Goal: Task Accomplishment & Management: Use online tool/utility

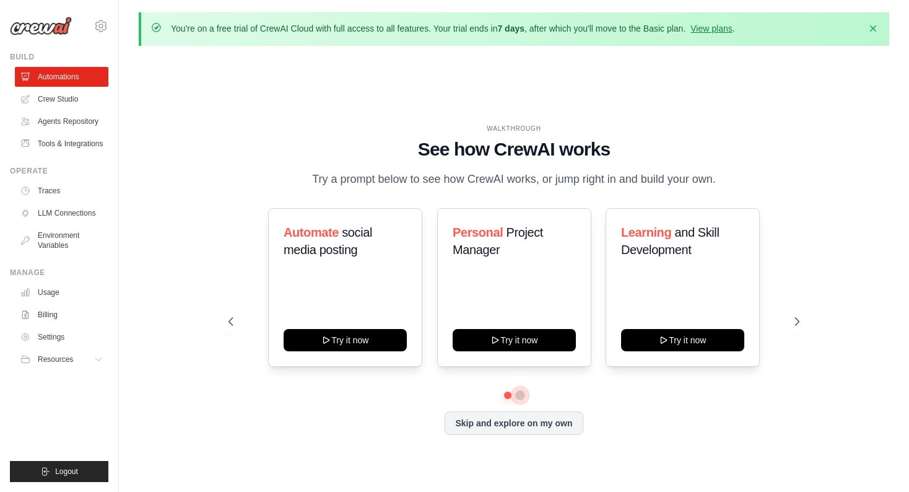
click at [521, 395] on button at bounding box center [520, 395] width 10 height 10
click at [508, 396] on button at bounding box center [507, 395] width 9 height 9
click at [524, 347] on button "Try it now" at bounding box center [514, 339] width 123 height 22
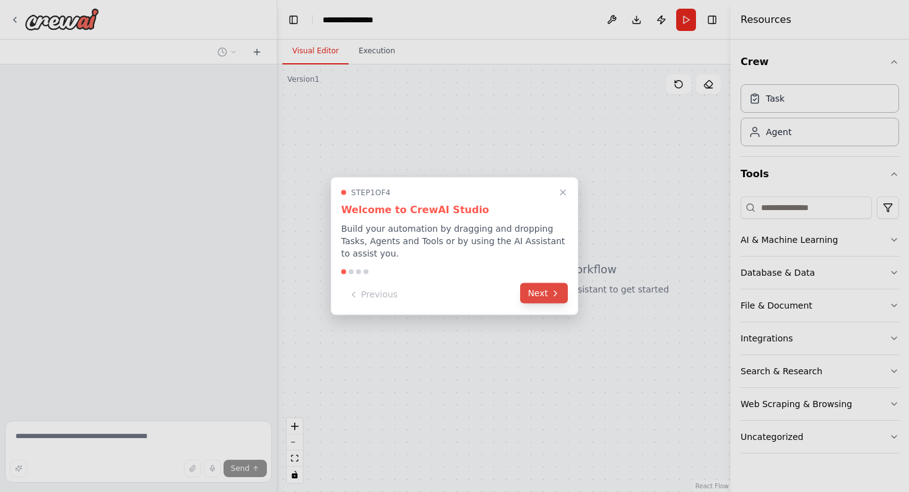
click at [537, 297] on button "Next" at bounding box center [544, 293] width 48 height 20
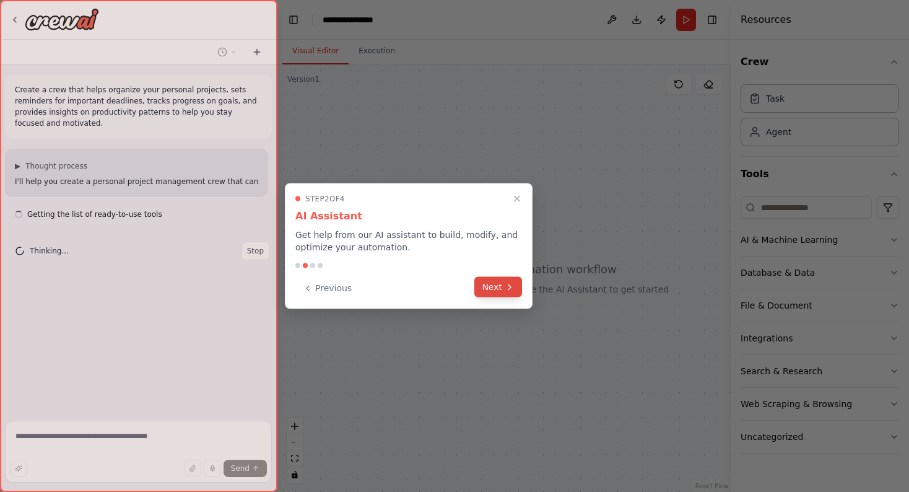
click at [500, 286] on button "Next" at bounding box center [498, 287] width 48 height 20
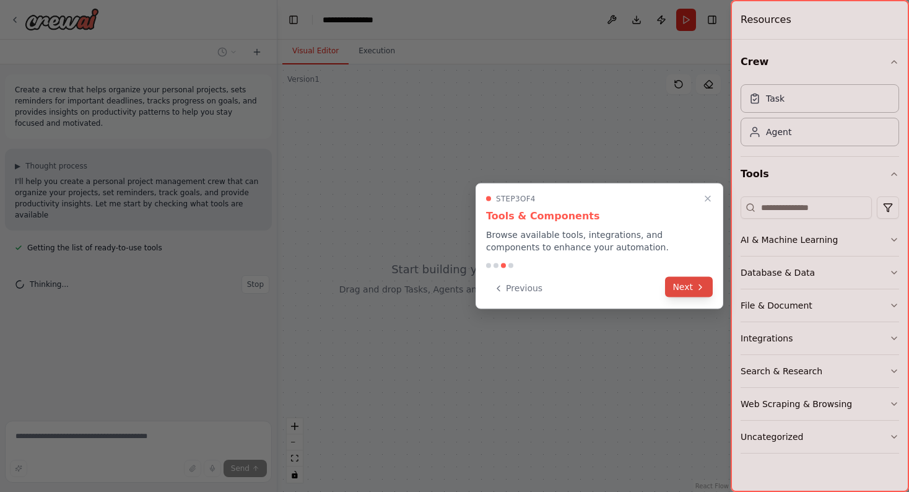
click at [690, 291] on button "Next" at bounding box center [689, 287] width 48 height 20
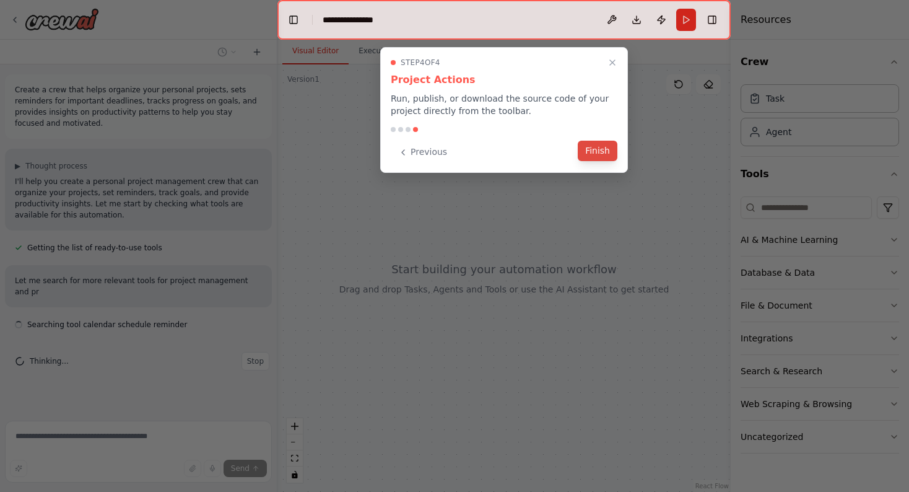
click at [597, 157] on button "Finish" at bounding box center [598, 151] width 40 height 20
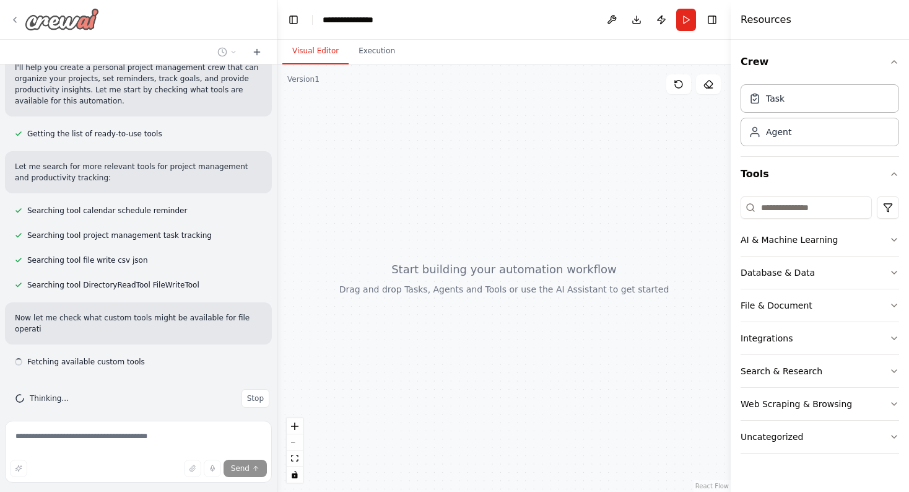
scroll to position [125, 0]
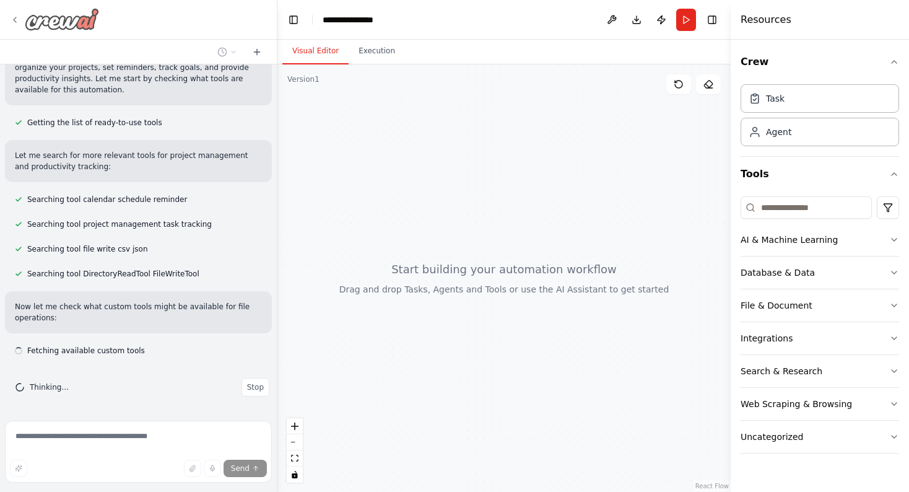
click at [14, 27] on div at bounding box center [54, 19] width 89 height 22
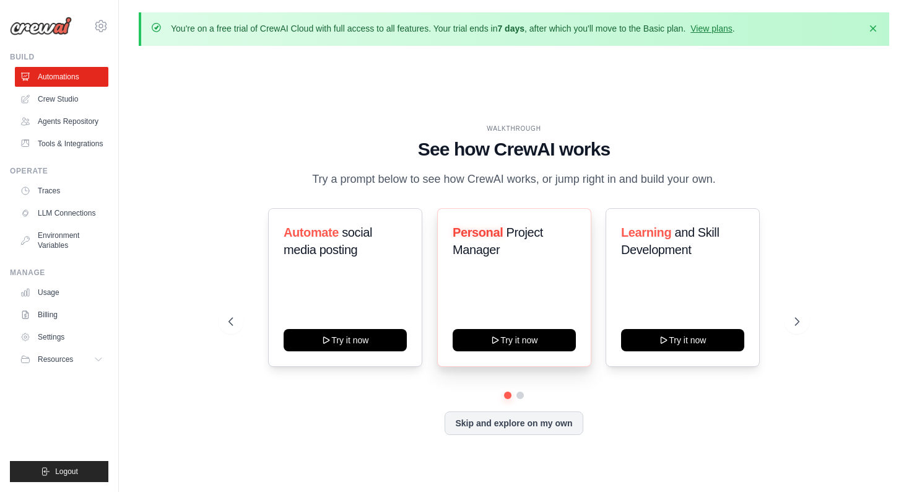
click at [485, 227] on span "Personal" at bounding box center [478, 232] width 50 height 14
click at [522, 272] on div "Personal Project Manager Try it now" at bounding box center [514, 287] width 154 height 158
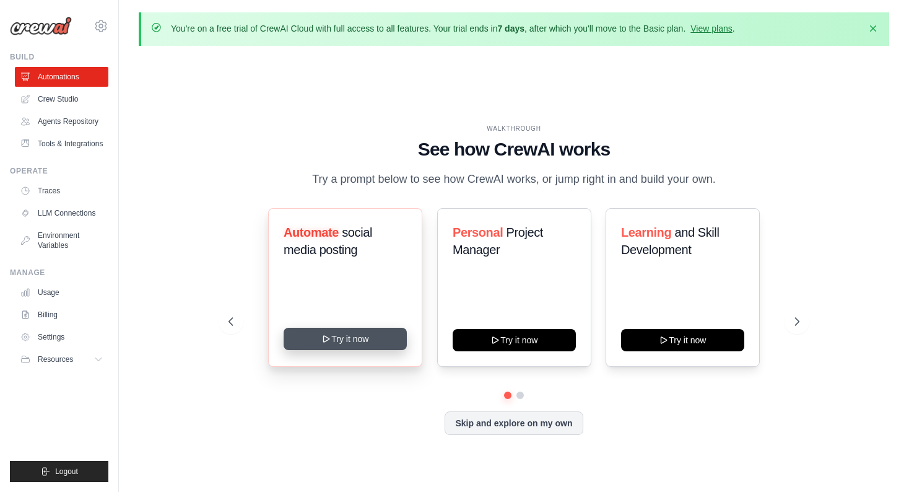
click at [362, 340] on button "Try it now" at bounding box center [345, 339] width 123 height 22
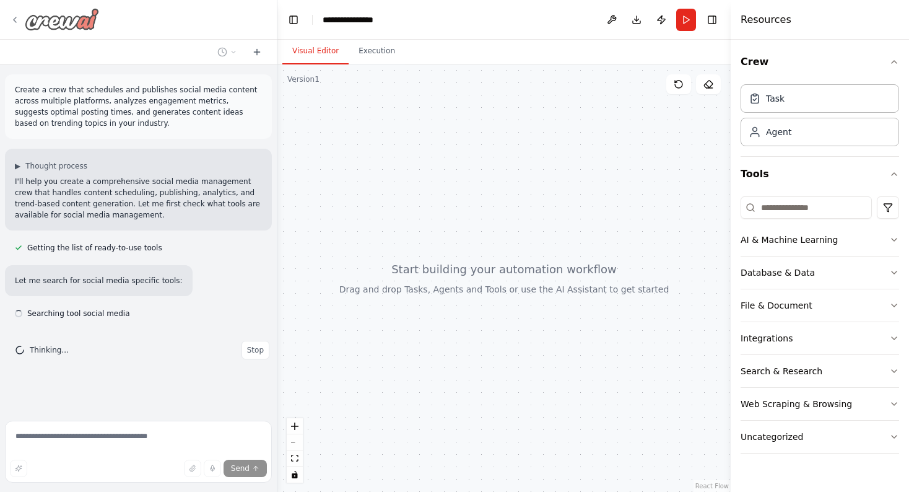
click at [18, 19] on icon at bounding box center [15, 20] width 10 height 10
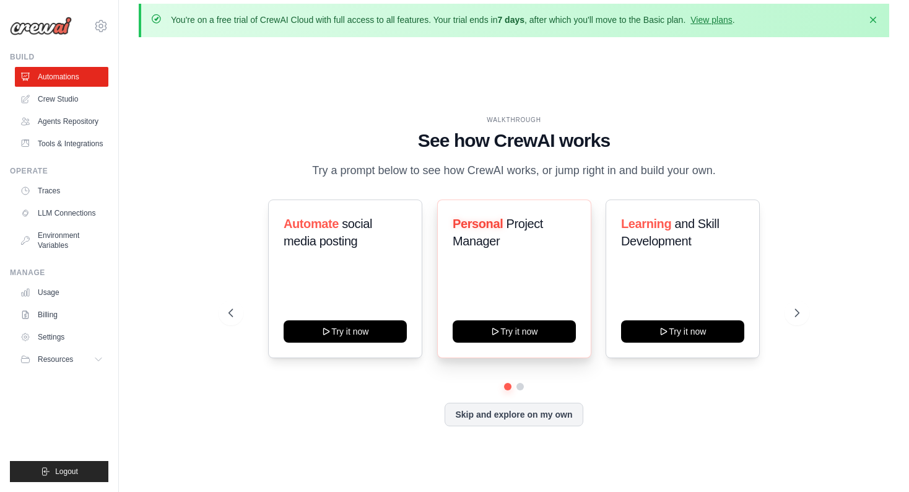
scroll to position [12, 0]
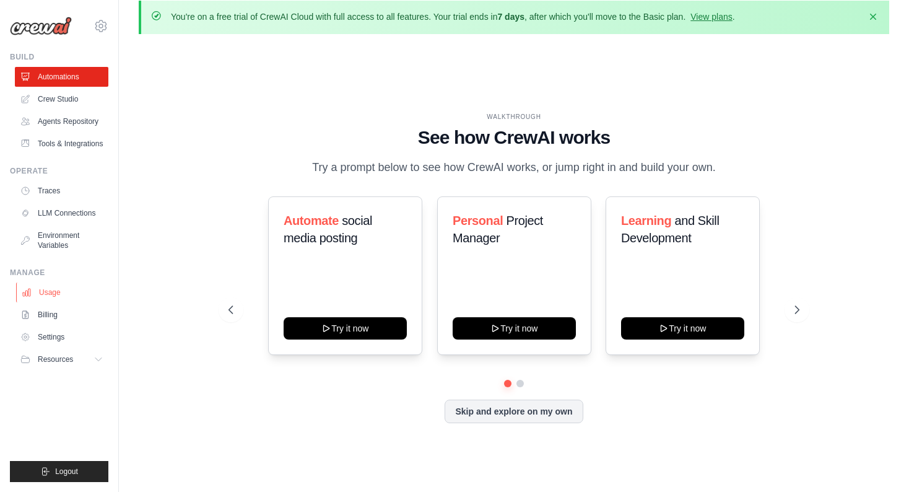
click at [47, 289] on link "Usage" at bounding box center [62, 292] width 93 height 20
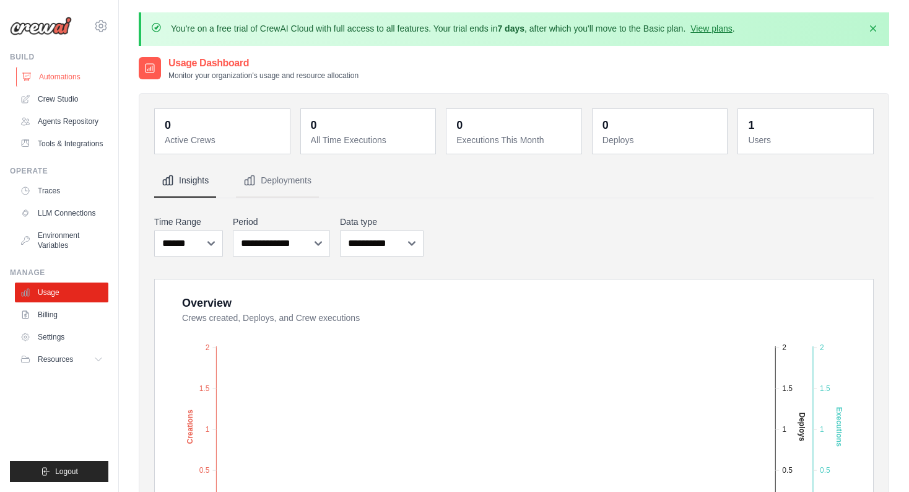
click at [56, 72] on link "Automations" at bounding box center [62, 77] width 93 height 20
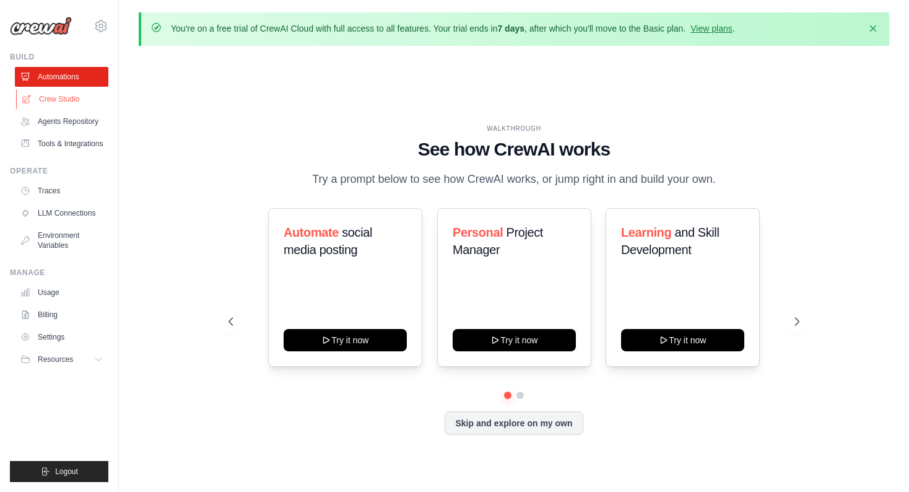
click at [59, 99] on link "Crew Studio" at bounding box center [62, 99] width 93 height 20
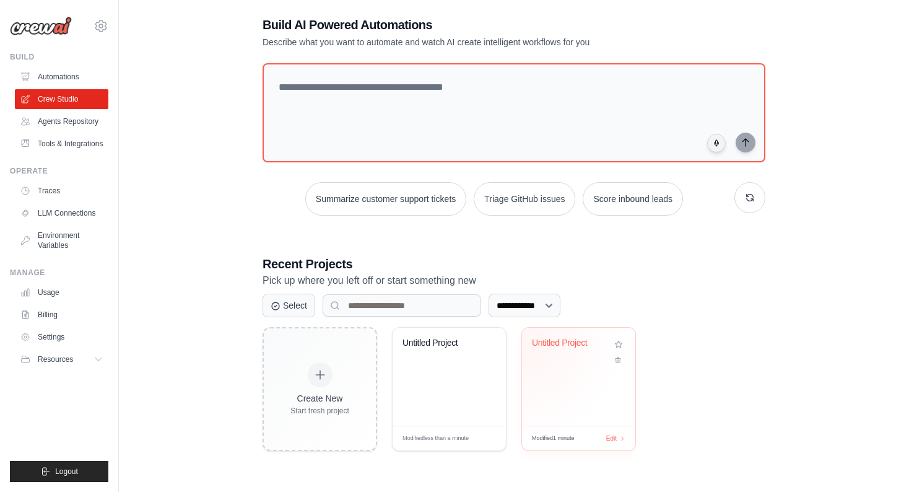
scroll to position [67, 0]
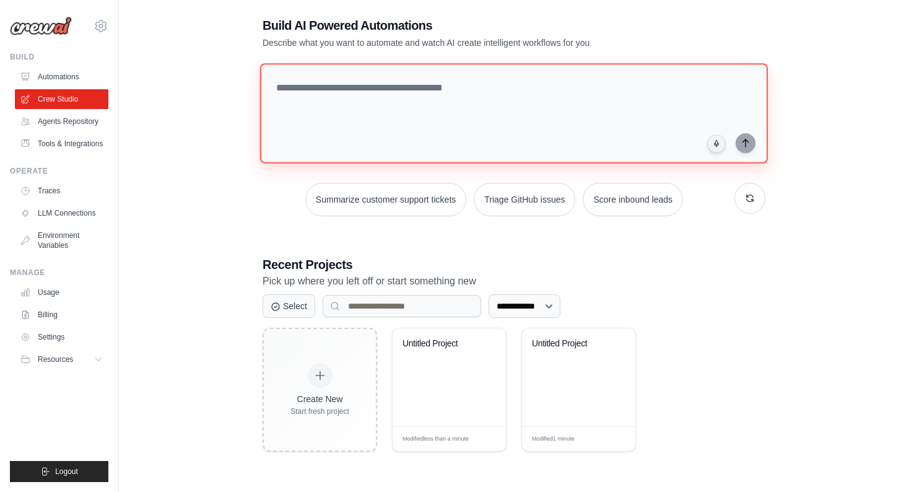
click at [377, 107] on textarea at bounding box center [514, 113] width 508 height 100
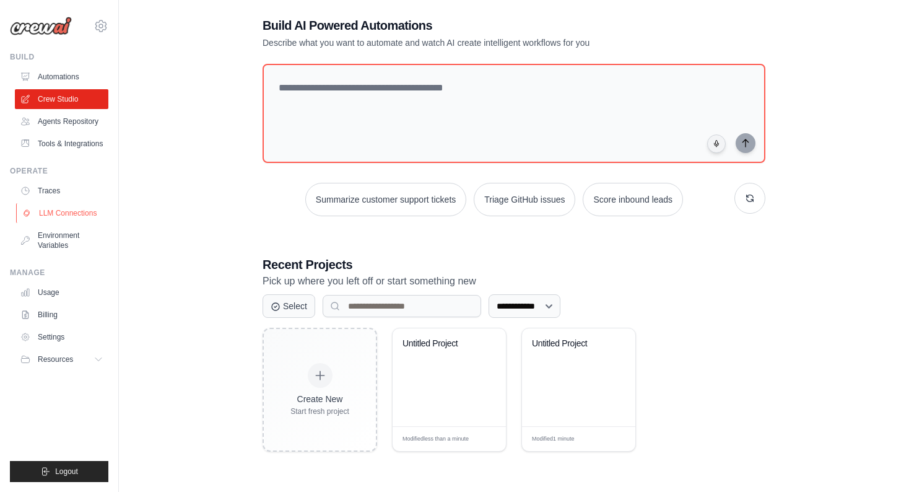
click at [53, 213] on link "LLM Connections" at bounding box center [62, 213] width 93 height 20
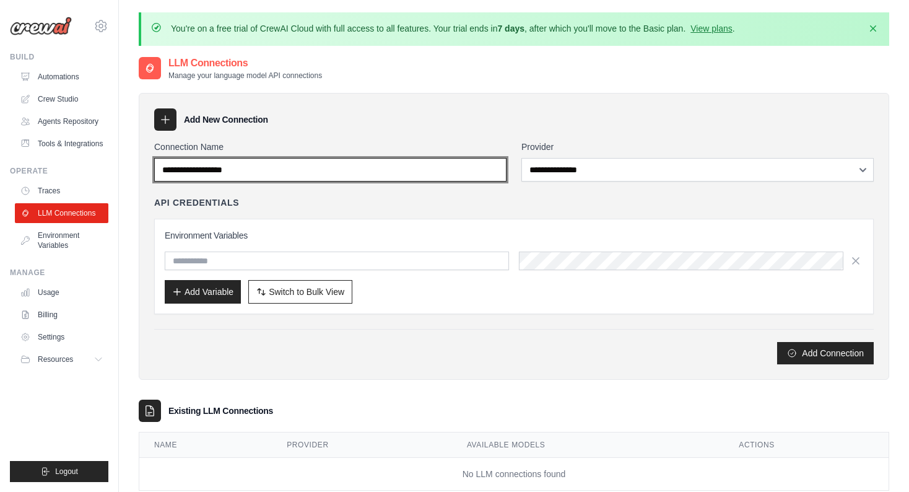
click at [438, 168] on input "Connection Name" at bounding box center [330, 170] width 352 height 24
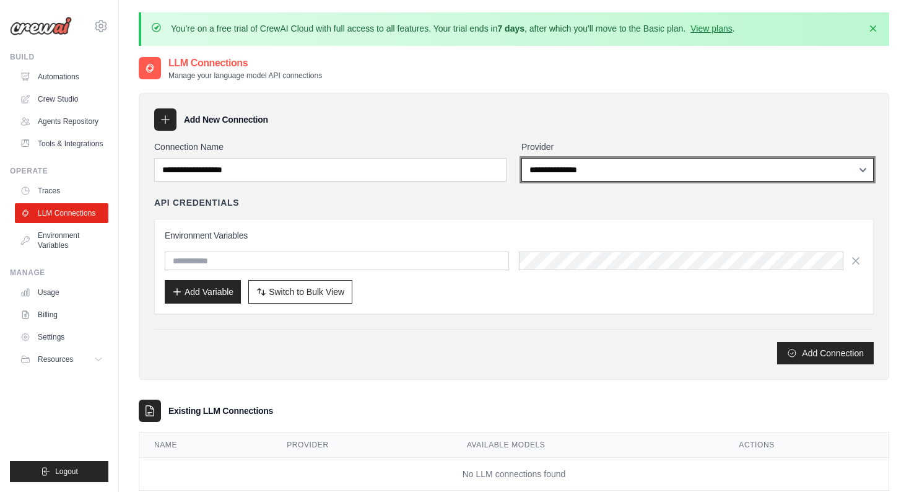
select select "******"
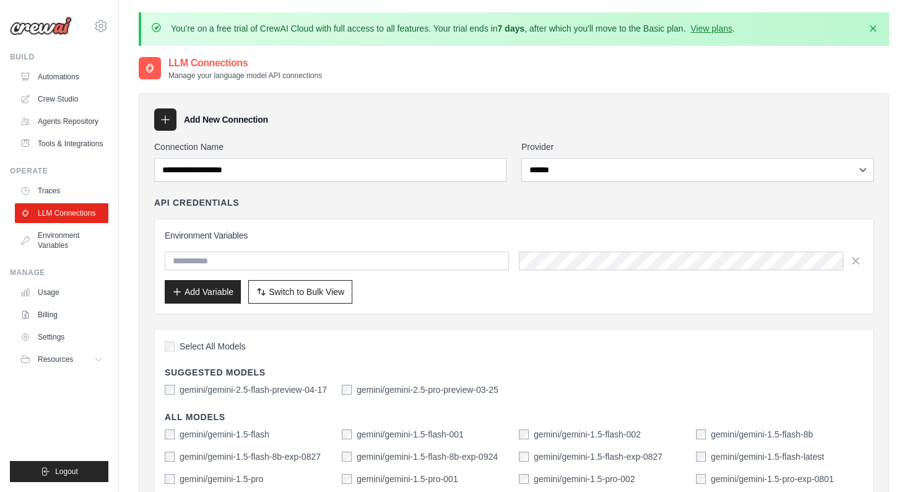
click at [464, 219] on div "Environment Variables Add Variable Switch to Bulk View Switch to Table View" at bounding box center [513, 266] width 719 height 95
click at [168, 121] on icon at bounding box center [165, 119] width 12 height 12
click at [207, 118] on h3 "Add New Connection" at bounding box center [226, 119] width 84 height 12
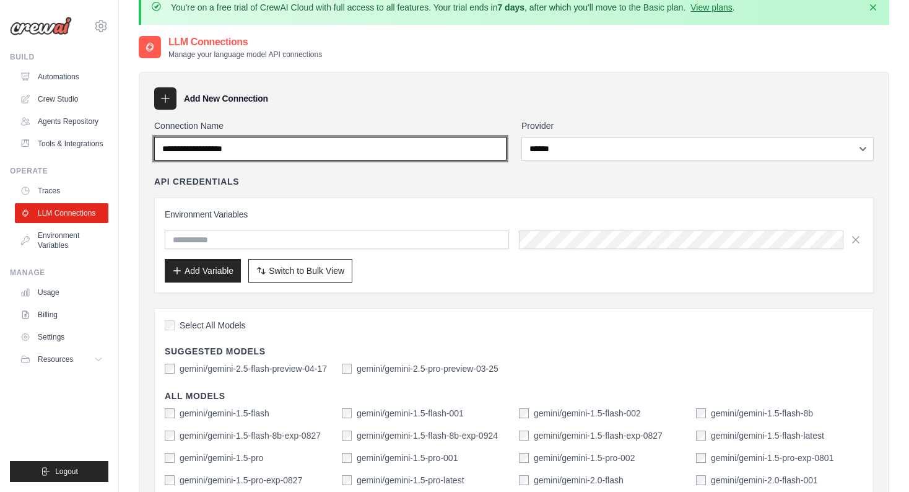
click at [302, 152] on input "Connection Name" at bounding box center [330, 149] width 352 height 24
click at [191, 147] on input "*********" at bounding box center [330, 149] width 352 height 24
type input "*********"
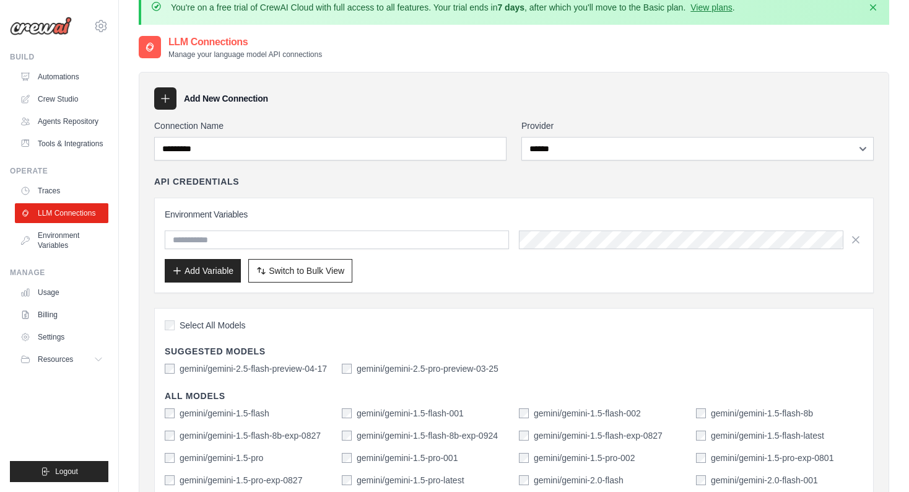
click at [269, 172] on div "**********" at bounding box center [513, 475] width 719 height 713
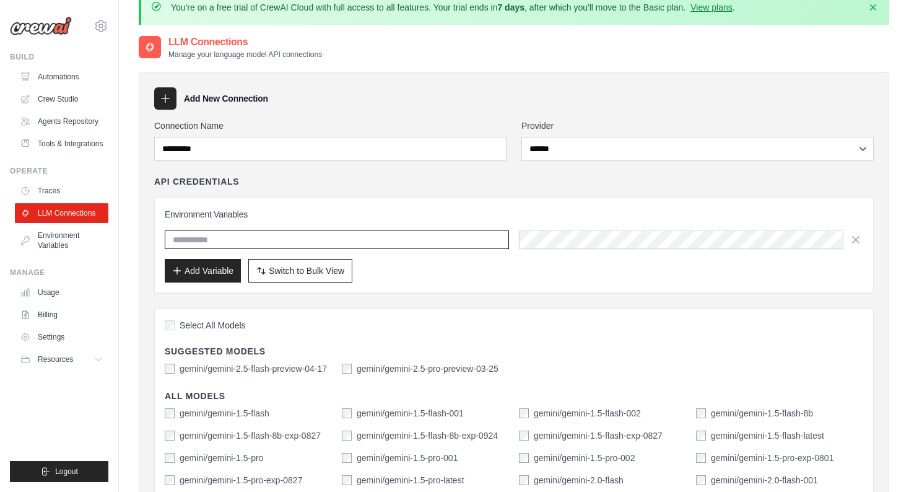
click at [344, 242] on input "text" at bounding box center [337, 239] width 344 height 19
click at [467, 239] on input "text" at bounding box center [337, 239] width 344 height 19
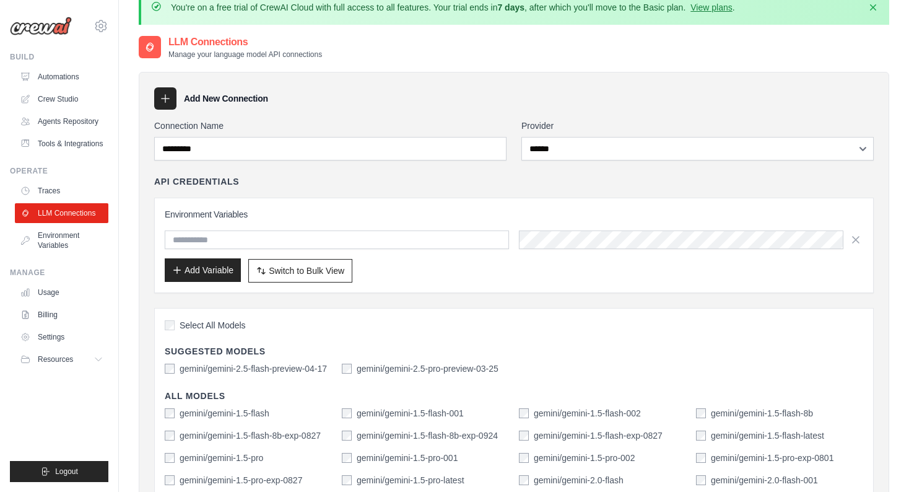
click at [236, 272] on button "Add Variable" at bounding box center [203, 270] width 76 height 24
click at [295, 277] on button "Switch to Bulk View Switch to Table View" at bounding box center [300, 270] width 104 height 24
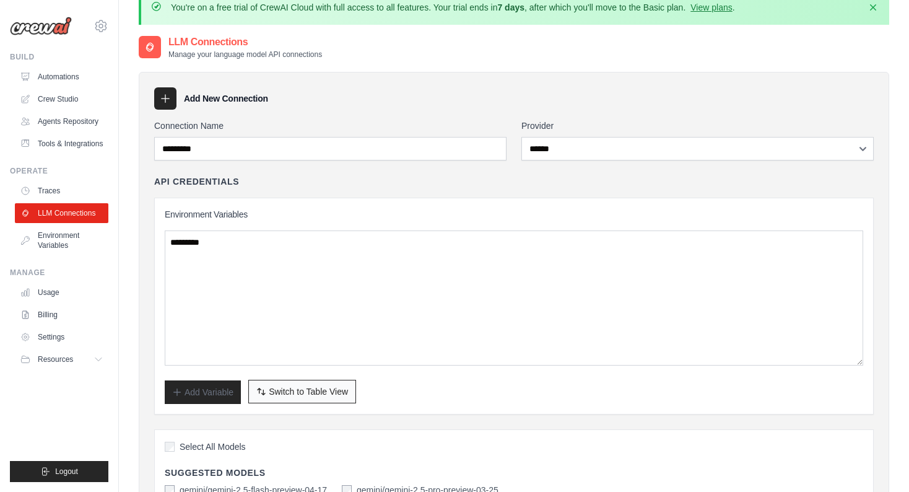
click at [295, 388] on span "Switch to Table View" at bounding box center [308, 391] width 79 height 12
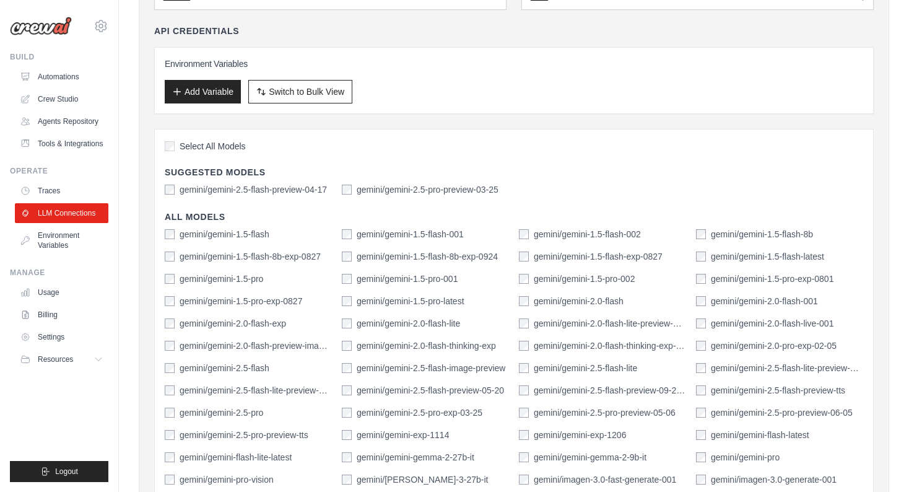
scroll to position [173, 0]
click at [171, 150] on label "Select All Models" at bounding box center [205, 145] width 81 height 12
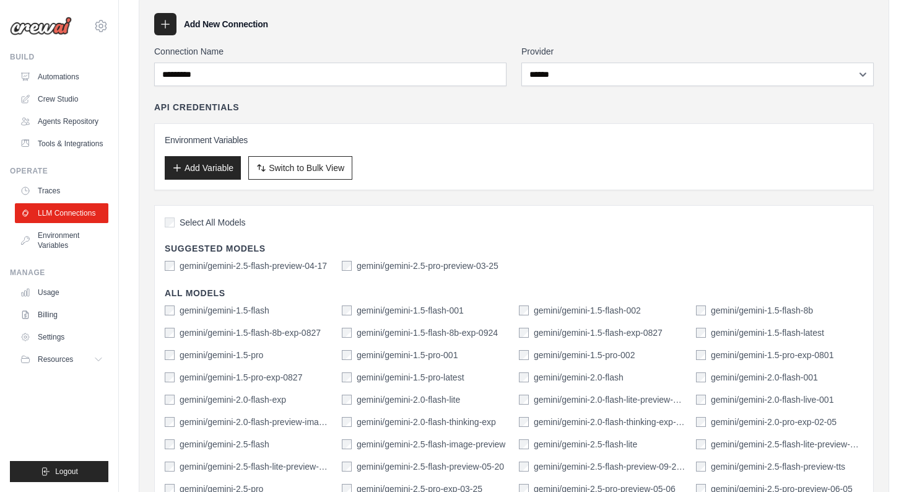
scroll to position [0, 0]
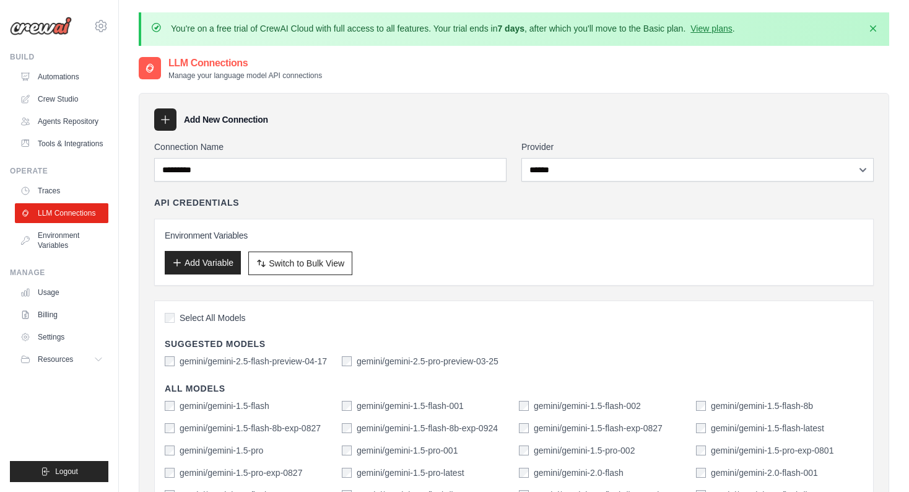
click at [204, 258] on button "Add Variable" at bounding box center [203, 263] width 76 height 24
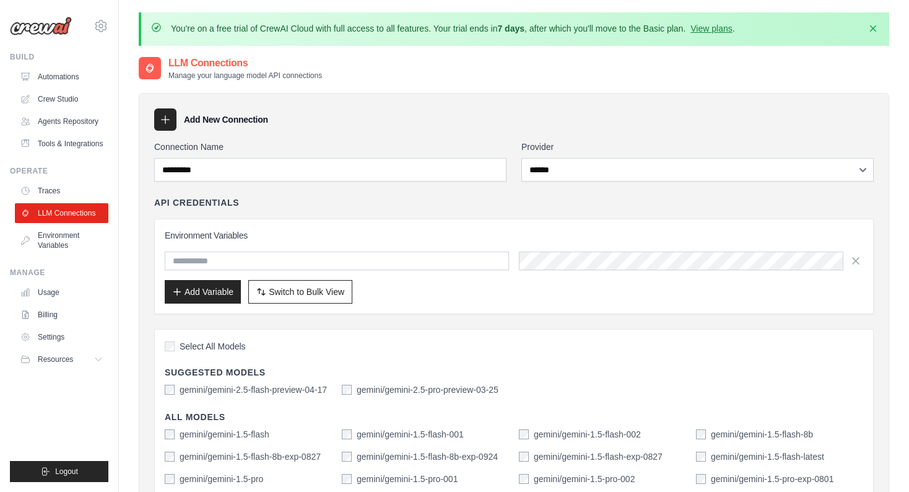
click at [247, 262] on input "text" at bounding box center [337, 260] width 344 height 19
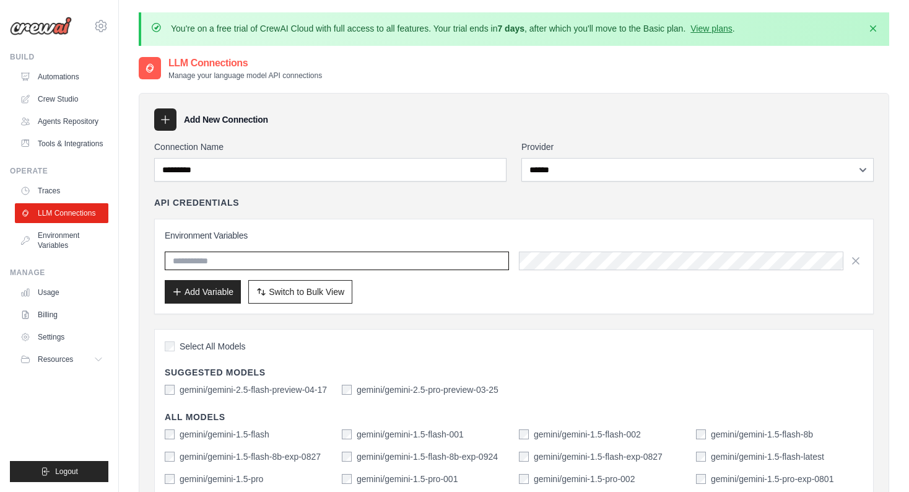
click at [350, 261] on input "text" at bounding box center [337, 260] width 344 height 19
type input "***"
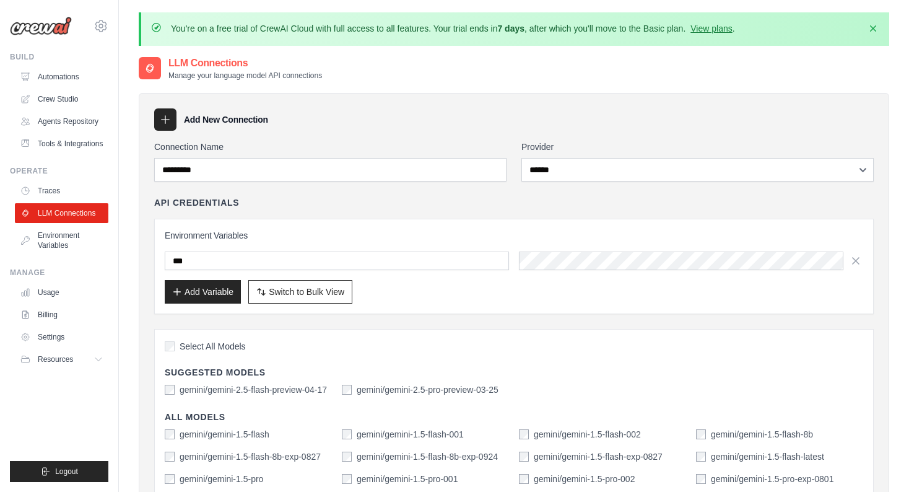
click at [391, 294] on div "Add Variable Switch to Bulk View Switch to Table View" at bounding box center [514, 292] width 698 height 24
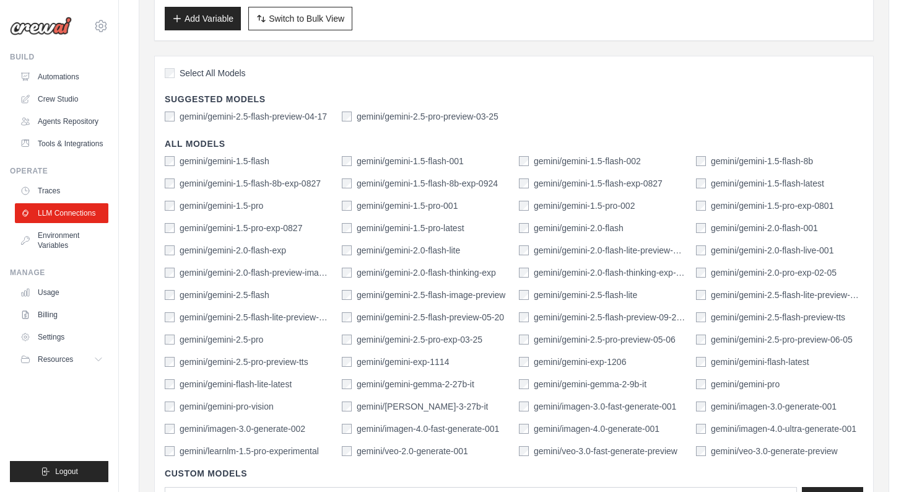
scroll to position [316, 0]
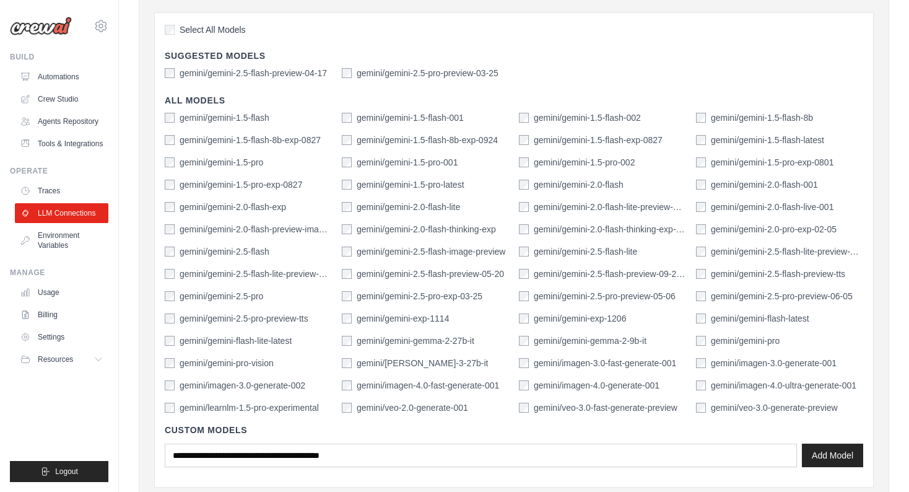
click at [164, 71] on div "Select All Models Suggested Models gemini/gemini-2.5-flash-preview-04-17 gemini…" at bounding box center [513, 249] width 719 height 475
click at [818, 455] on button "Add Model" at bounding box center [832, 455] width 61 height 24
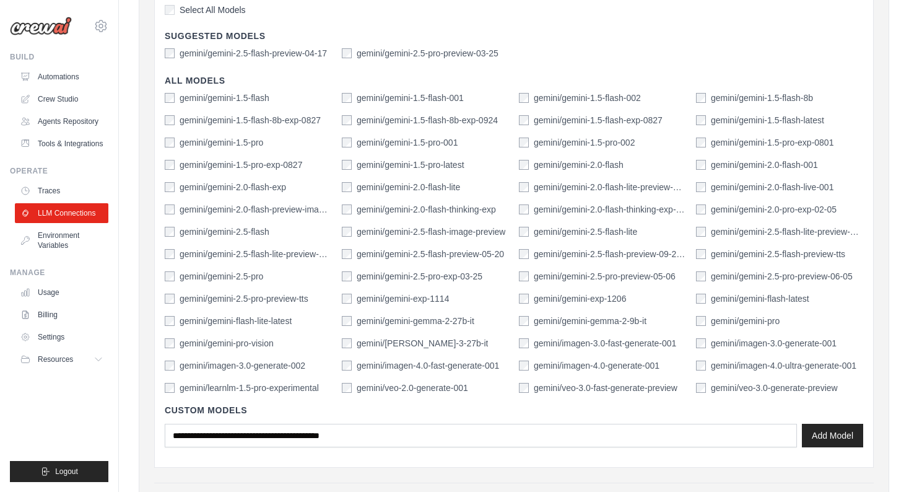
scroll to position [336, 0]
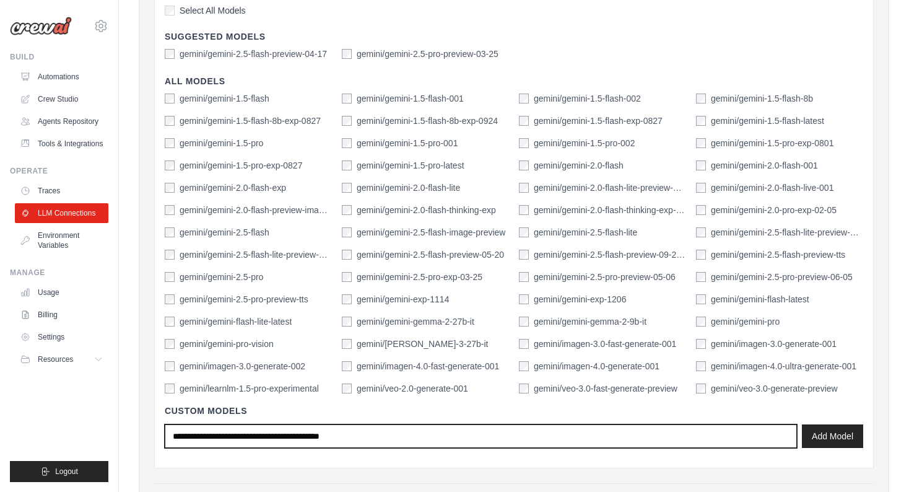
click at [262, 432] on input "text" at bounding box center [481, 436] width 632 height 24
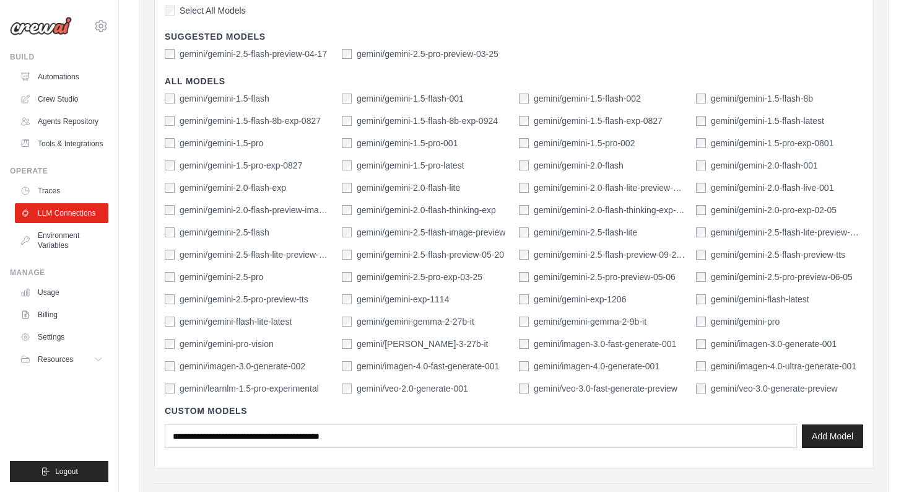
click at [213, 54] on label "gemini/gemini-2.5-flash-preview-04-17" at bounding box center [253, 54] width 147 height 12
click at [360, 55] on label "gemini/gemini-2.5-pro-preview-03-25" at bounding box center [428, 54] width 142 height 12
drag, startPoint x: 357, startPoint y: 56, endPoint x: 499, endPoint y: 57, distance: 141.8
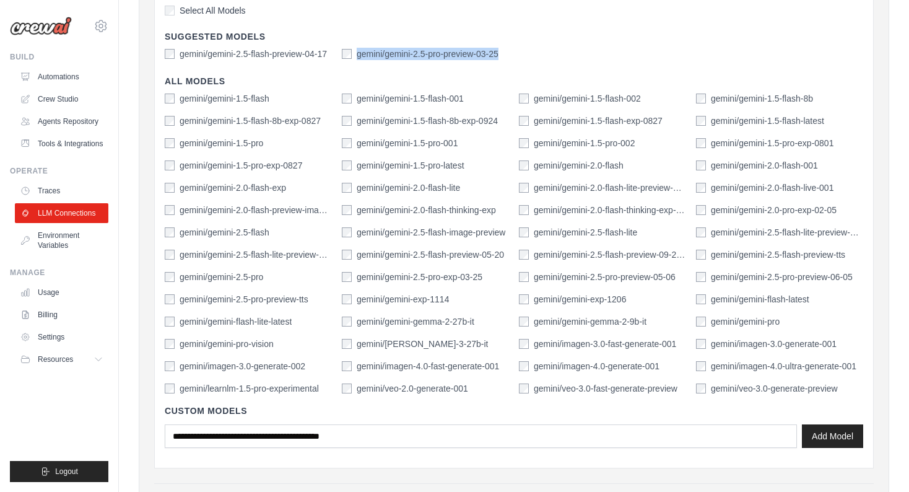
click at [499, 57] on div "gemini/gemini-2.5-pro-preview-03-25" at bounding box center [425, 54] width 167 height 12
copy label "gemini/gemini-2.5-pro-preview-03-25"
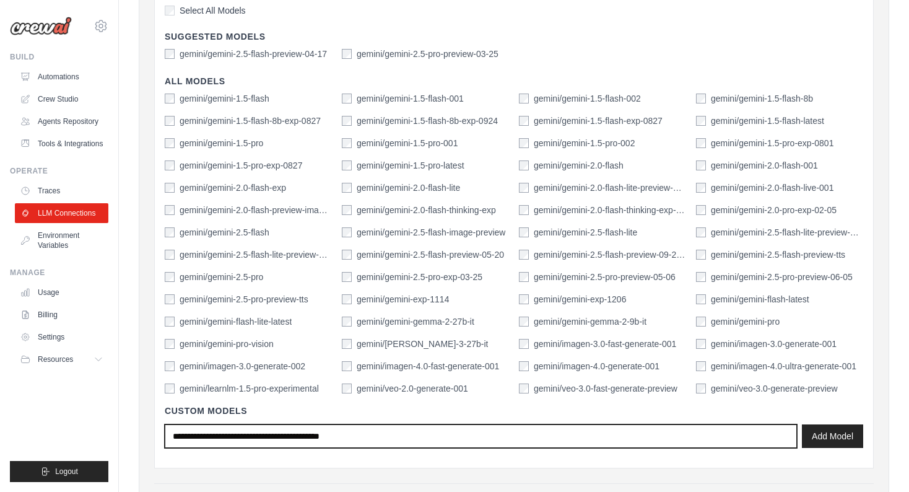
click at [289, 433] on input "text" at bounding box center [481, 436] width 632 height 24
paste input "**********"
type input "**********"
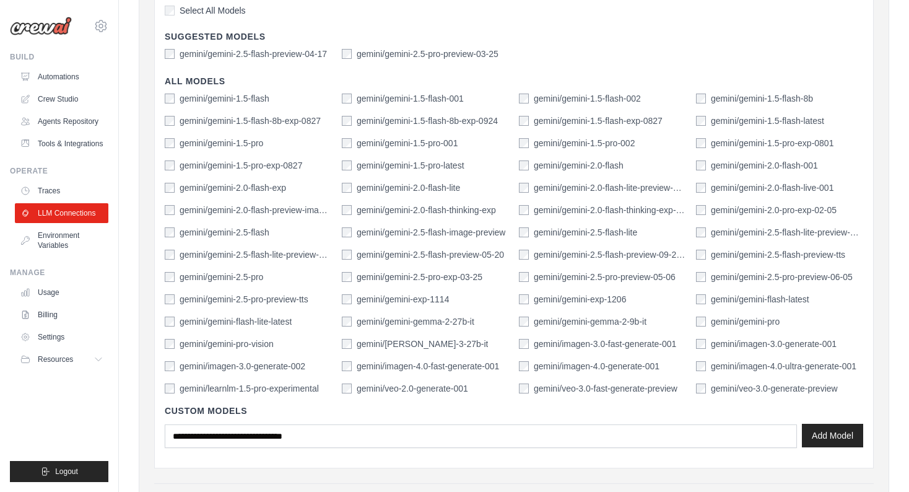
click at [841, 440] on button "Add Model" at bounding box center [832, 435] width 61 height 24
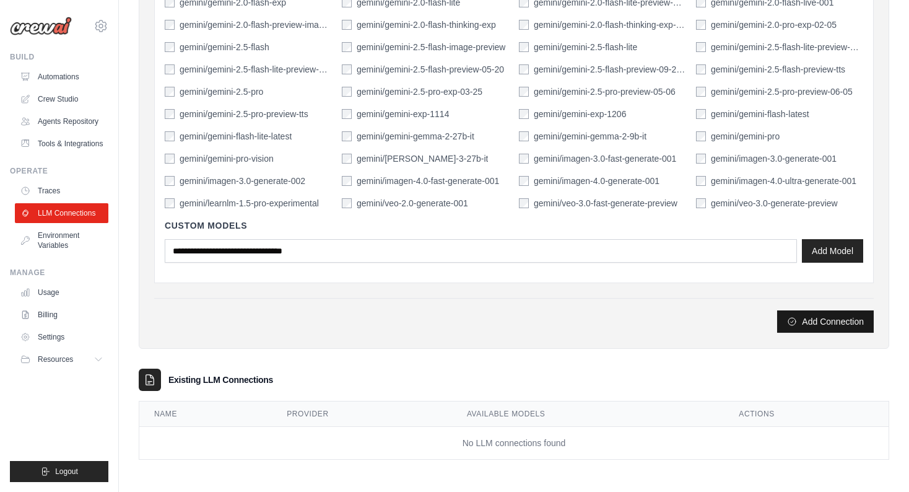
scroll to position [520, 0]
click at [822, 321] on button "Add Connection" at bounding box center [825, 322] width 97 height 22
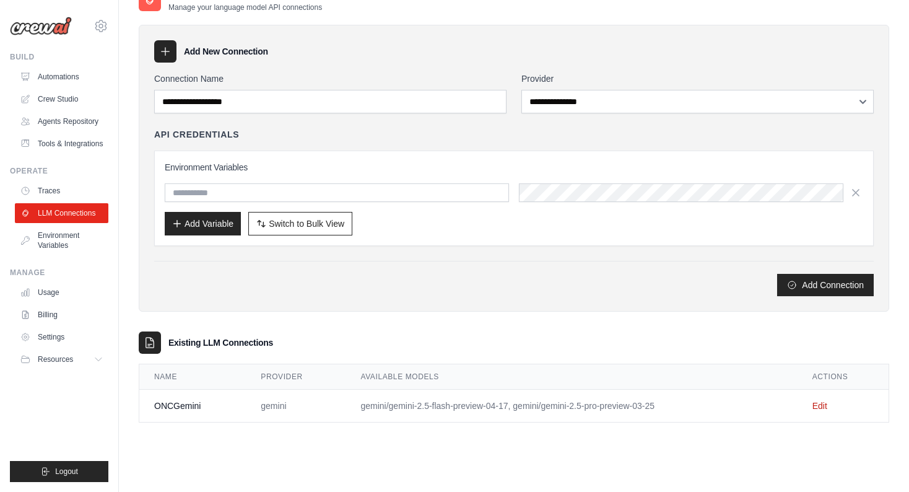
scroll to position [110, 0]
click at [63, 235] on link "Environment Variables" at bounding box center [62, 240] width 93 height 30
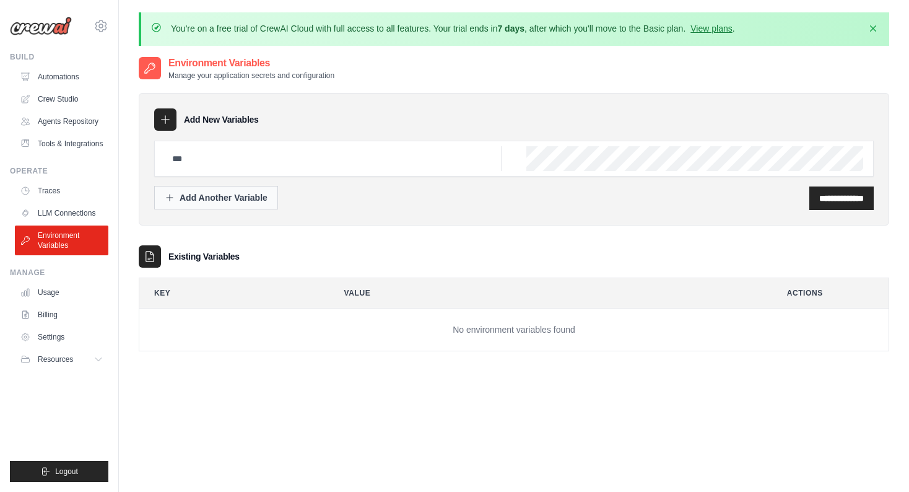
click at [208, 200] on div "Add Another Variable" at bounding box center [216, 197] width 103 height 12
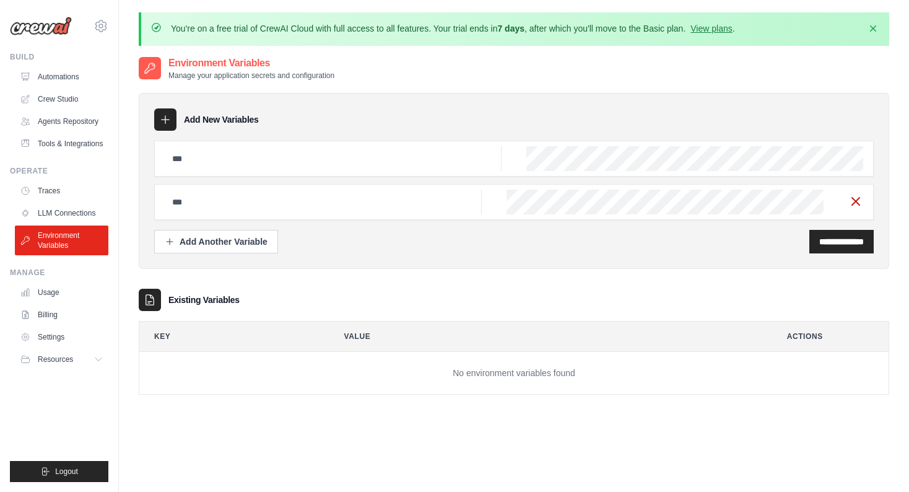
click at [854, 201] on icon "button" at bounding box center [855, 201] width 15 height 15
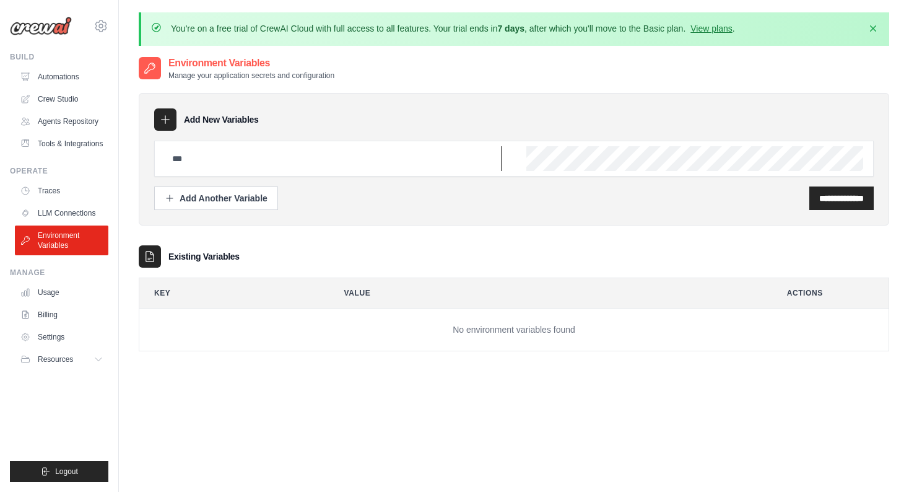
click at [217, 155] on input "text" at bounding box center [333, 158] width 337 height 25
type input "***"
click at [106, 232] on link "Environment Variables" at bounding box center [62, 240] width 93 height 30
click at [80, 215] on link "LLM Connections" at bounding box center [62, 213] width 93 height 20
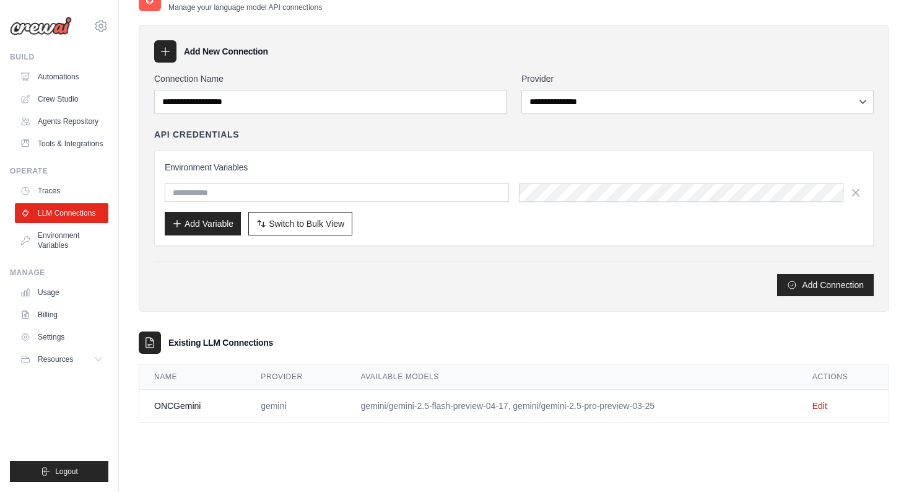
scroll to position [67, 0]
click at [190, 406] on td "ONCGemini" at bounding box center [192, 406] width 106 height 33
click at [820, 407] on link "Edit" at bounding box center [819, 406] width 15 height 10
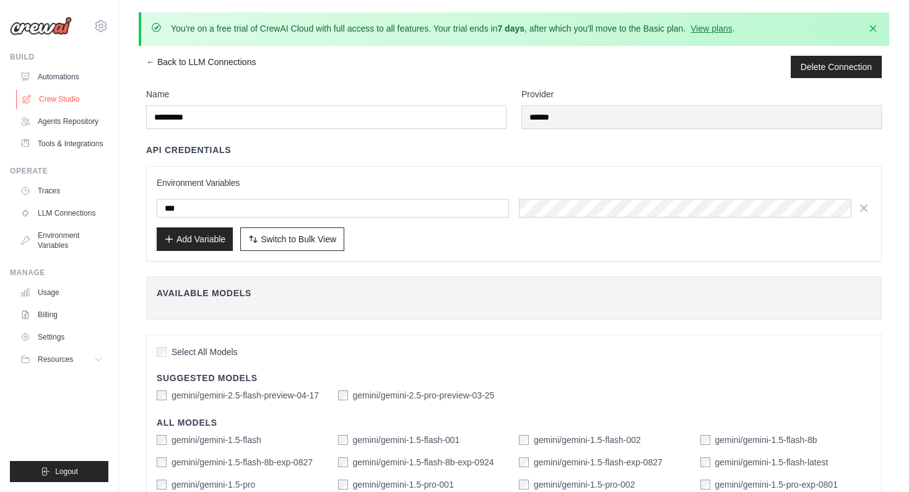
click at [63, 92] on link "Crew Studio" at bounding box center [62, 99] width 93 height 20
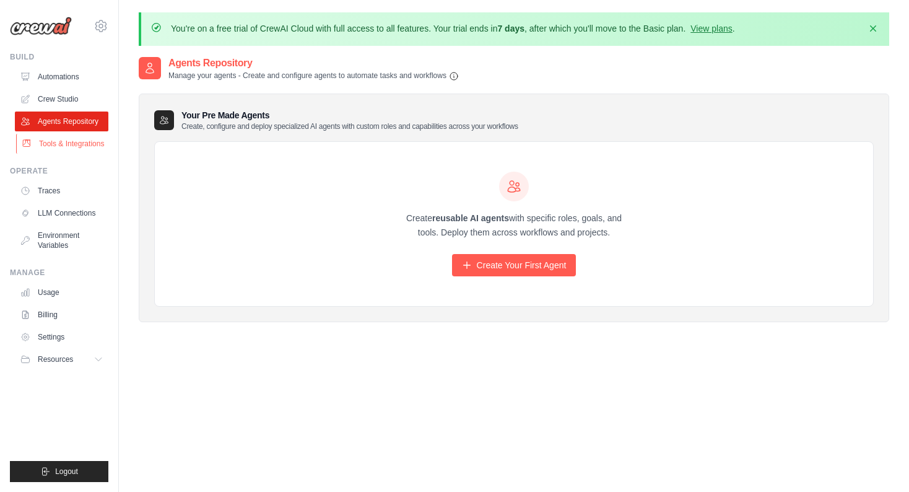
click at [61, 142] on link "Tools & Integrations" at bounding box center [62, 144] width 93 height 20
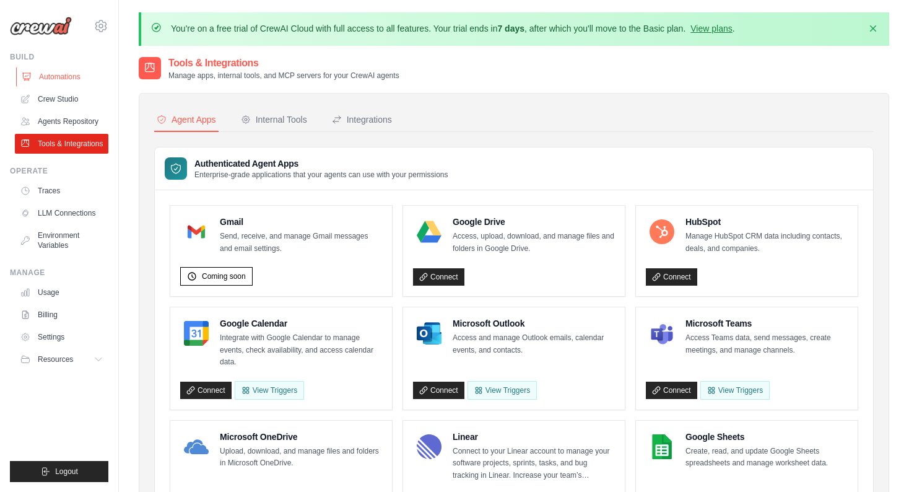
click at [66, 81] on link "Automations" at bounding box center [62, 77] width 93 height 20
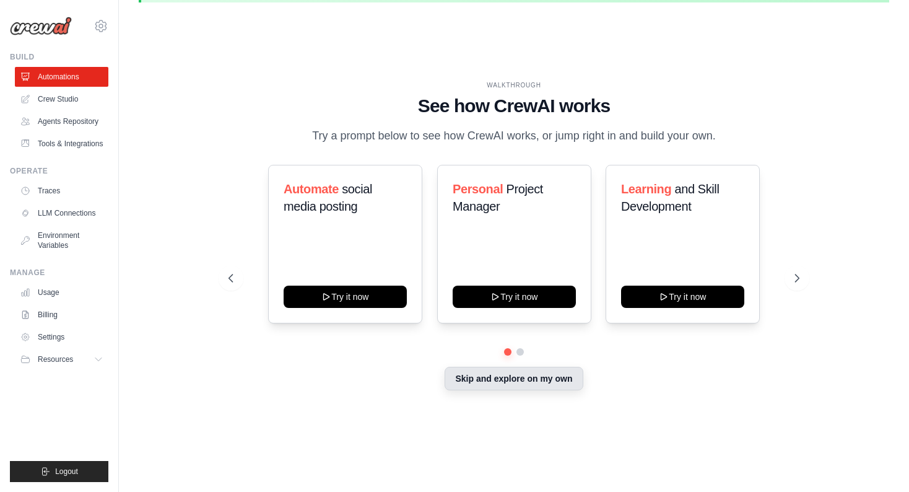
scroll to position [43, 0]
click at [482, 378] on button "Skip and explore on my own" at bounding box center [514, 379] width 138 height 24
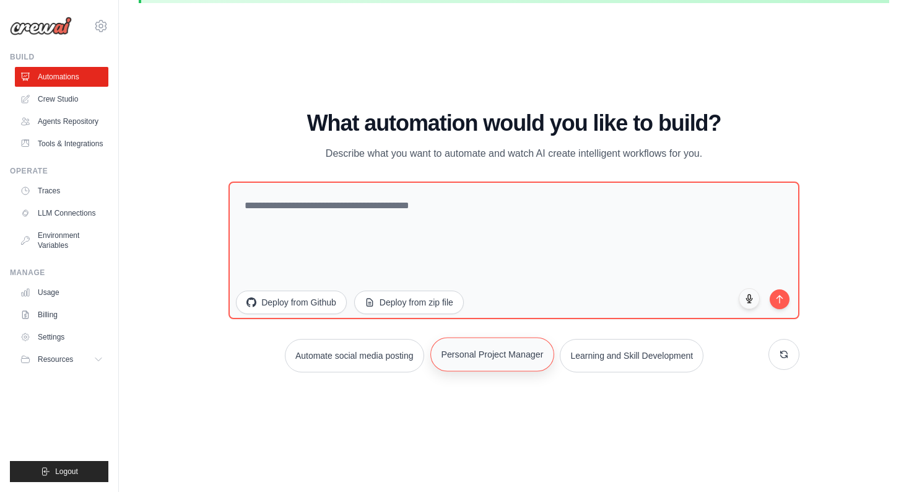
click at [484, 360] on button "Personal Project Manager" at bounding box center [492, 354] width 124 height 34
click at [779, 303] on button "submit" at bounding box center [779, 297] width 21 height 21
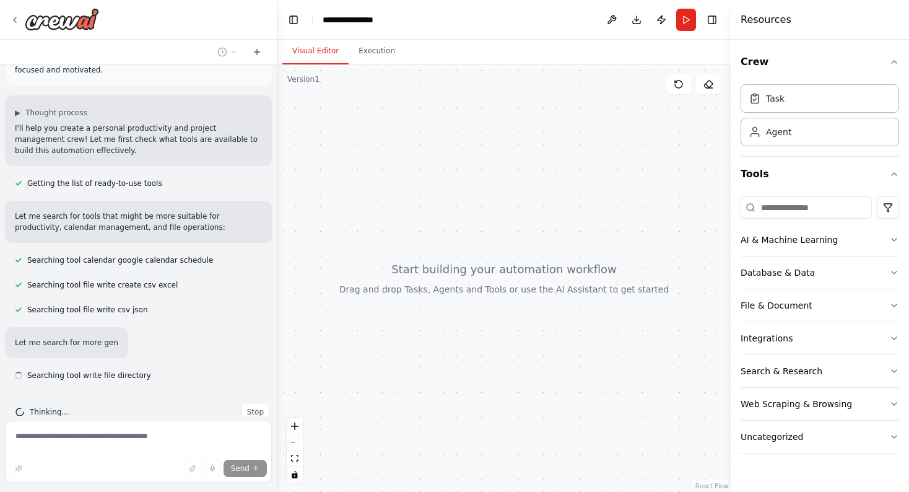
scroll to position [78, 0]
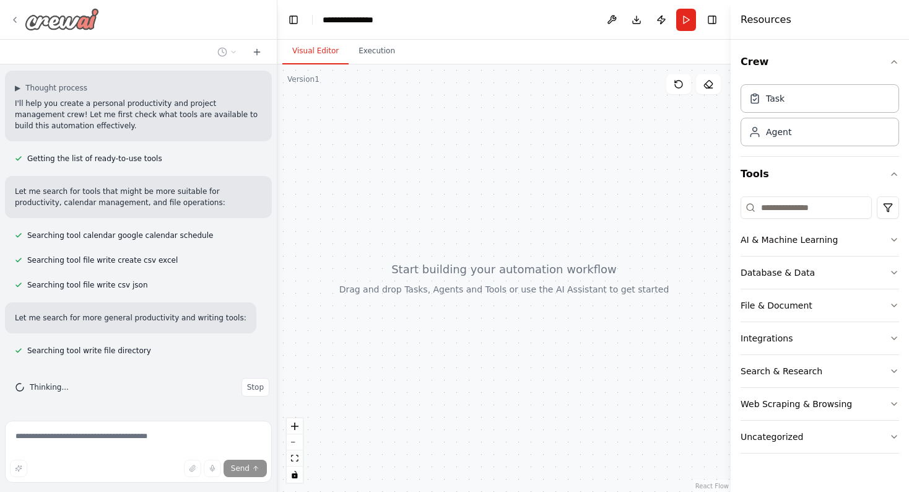
click at [14, 23] on icon at bounding box center [15, 20] width 10 height 10
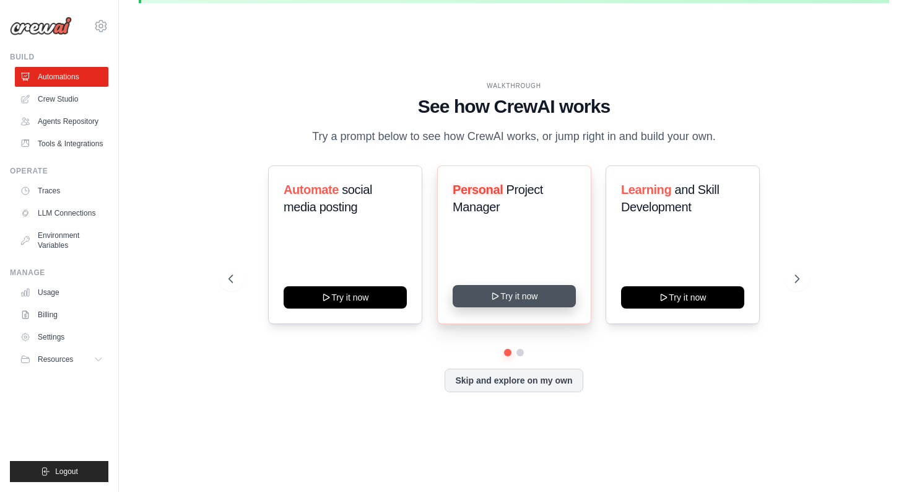
click at [501, 297] on button "Try it now" at bounding box center [514, 296] width 123 height 22
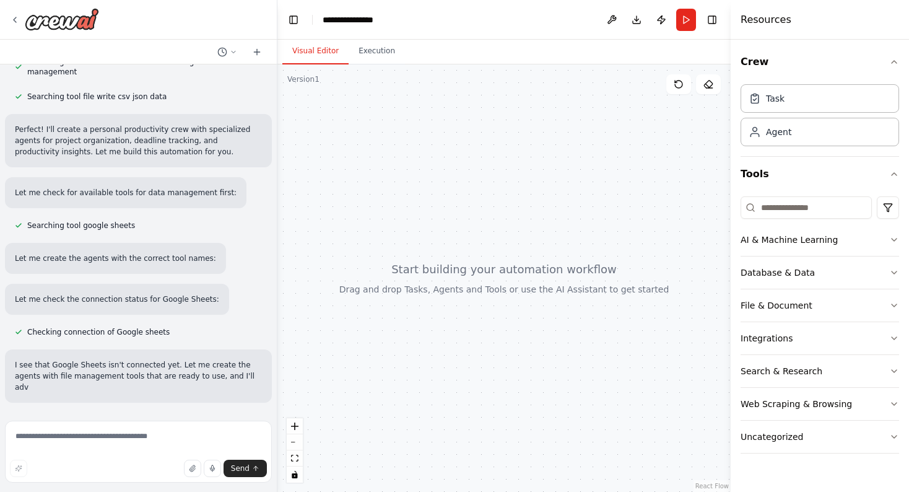
scroll to position [235, 0]
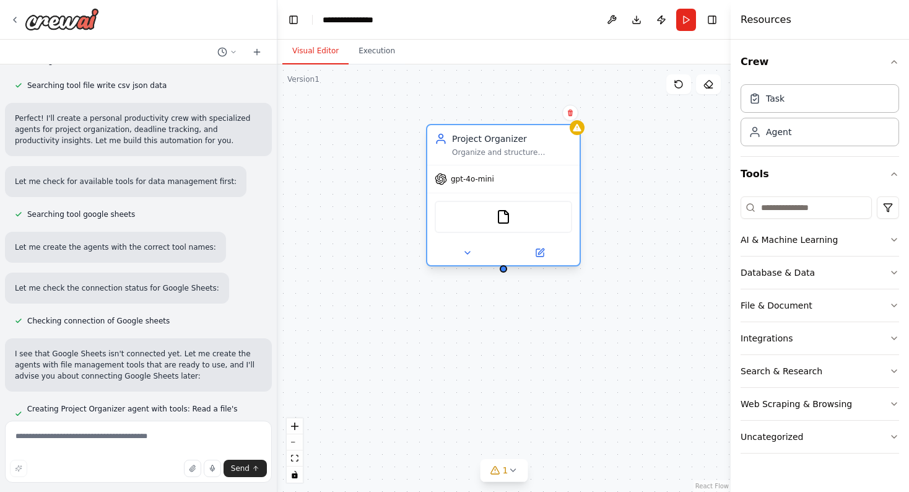
drag, startPoint x: 583, startPoint y: 157, endPoint x: 479, endPoint y: 157, distance: 104.6
click at [479, 157] on div "Project Organizer Organize and structure personal projects by creating clear pr…" at bounding box center [503, 145] width 152 height 40
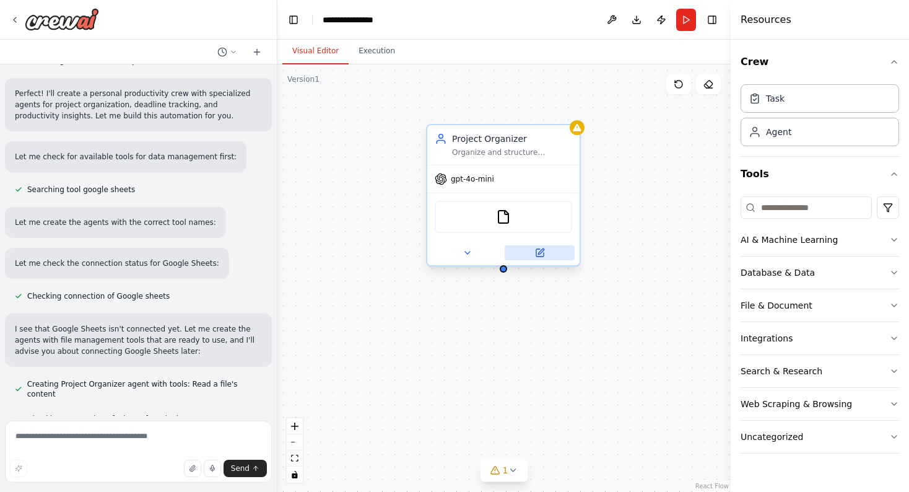
click at [542, 256] on icon at bounding box center [539, 252] width 7 height 7
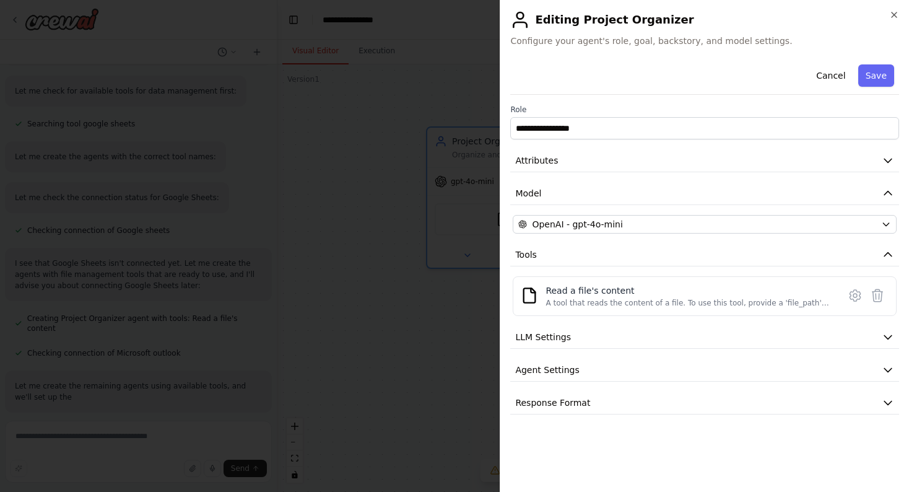
scroll to position [337, 0]
click at [631, 222] on div "OpenAI - gpt-4o-mini" at bounding box center [697, 224] width 358 height 12
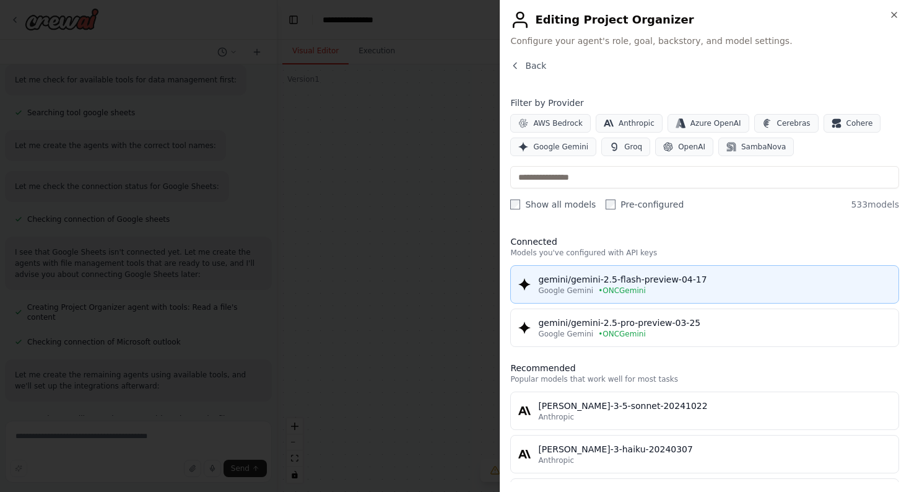
scroll to position [362, 0]
click at [628, 291] on span "• ONCGemini" at bounding box center [622, 290] width 48 height 10
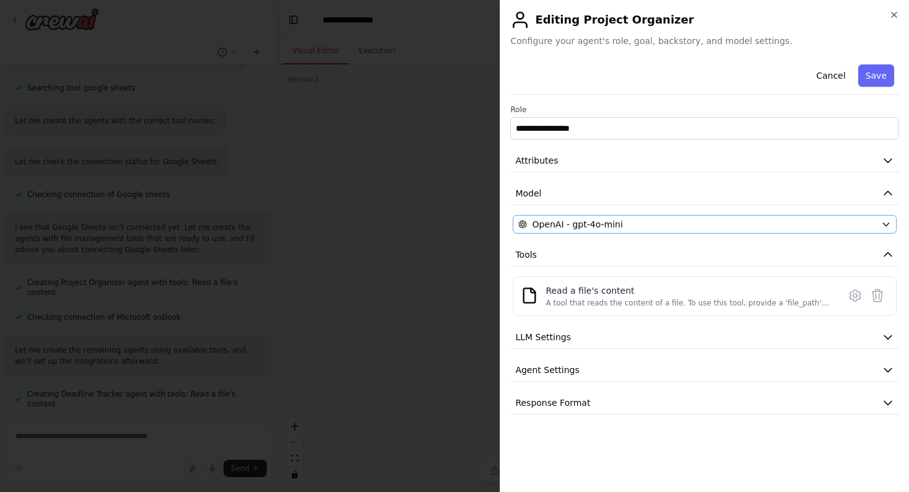
click at [623, 230] on button "OpenAI - gpt-4o-mini" at bounding box center [705, 224] width 384 height 19
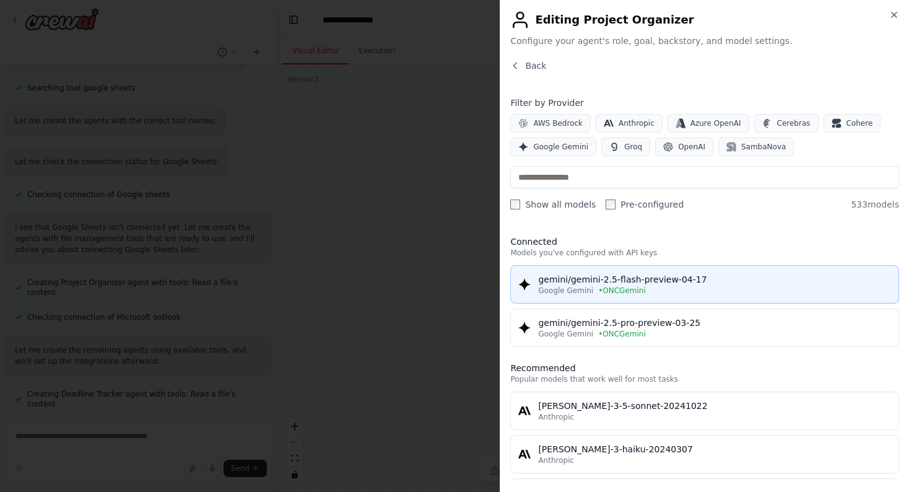
scroll to position [396, 0]
click at [609, 287] on span "• ONCGemini" at bounding box center [622, 290] width 48 height 10
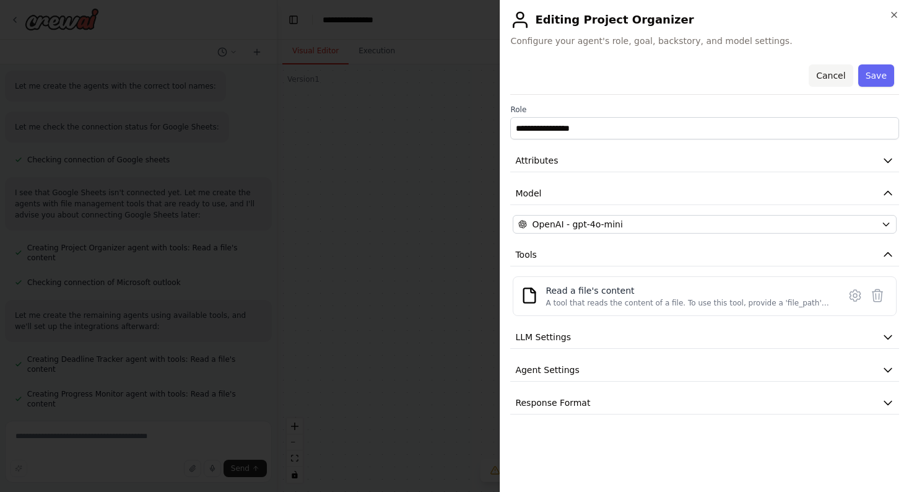
click at [831, 75] on button "Cancel" at bounding box center [831, 75] width 44 height 22
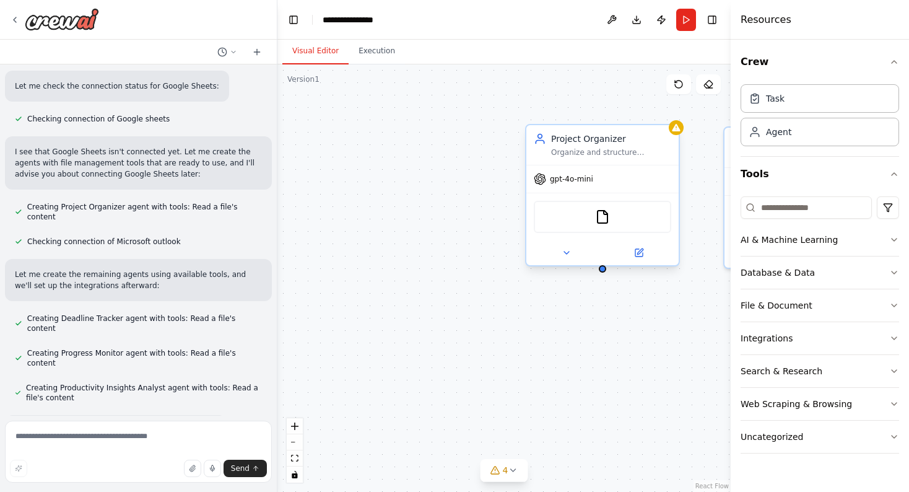
scroll to position [462, 0]
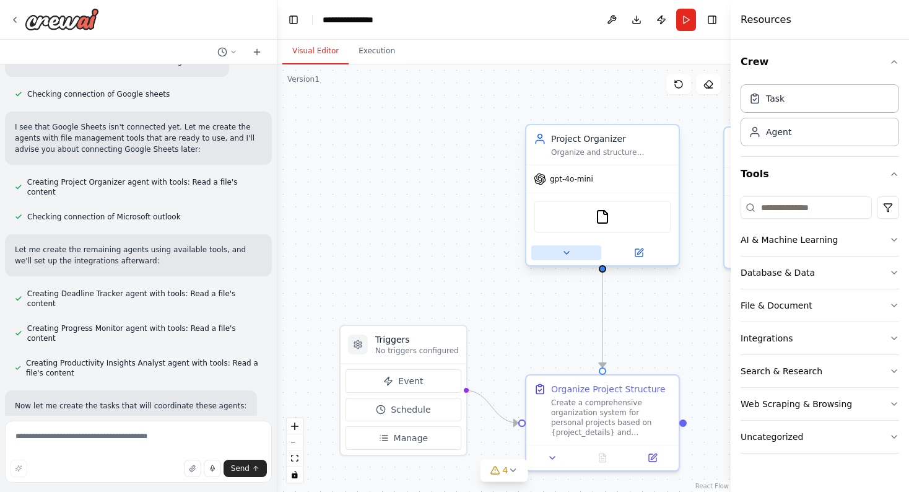
click at [574, 258] on button at bounding box center [566, 252] width 70 height 15
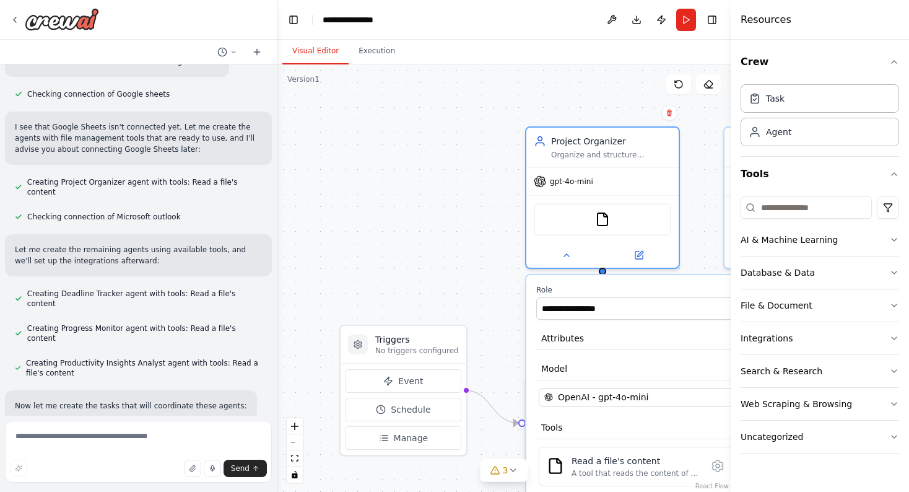
click at [513, 321] on div ".deletable-edge-delete-btn { width: 20px; height: 20px; border: 0px solid #ffff…" at bounding box center [503, 277] width 453 height 427
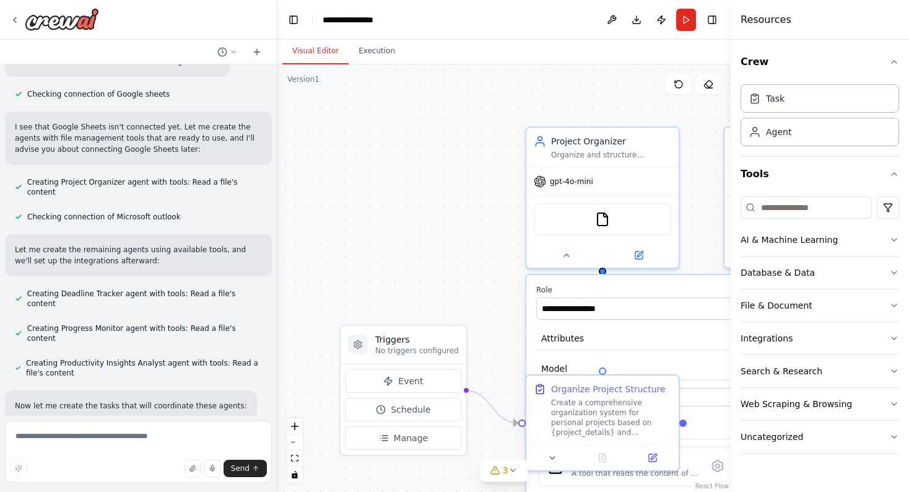
click at [476, 300] on div ".deletable-edge-delete-btn { width: 20px; height: 20px; border: 0px solid #ffff…" at bounding box center [503, 277] width 453 height 427
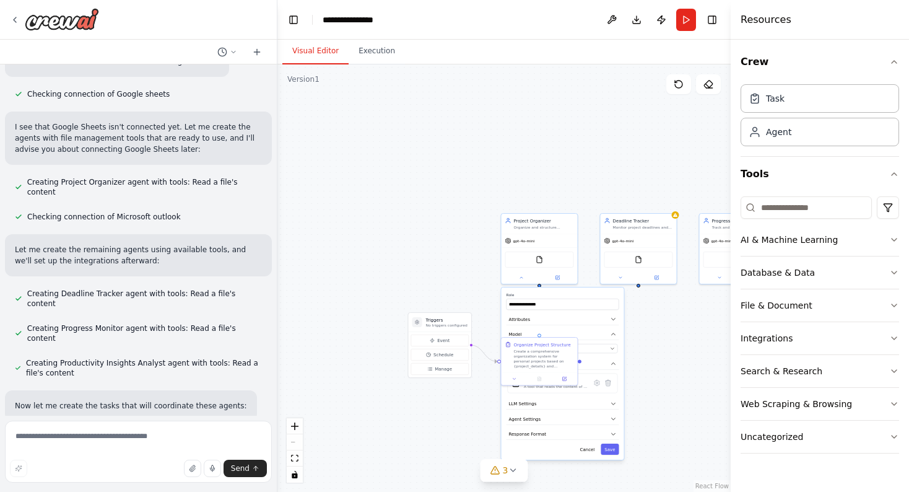
scroll to position [487, 0]
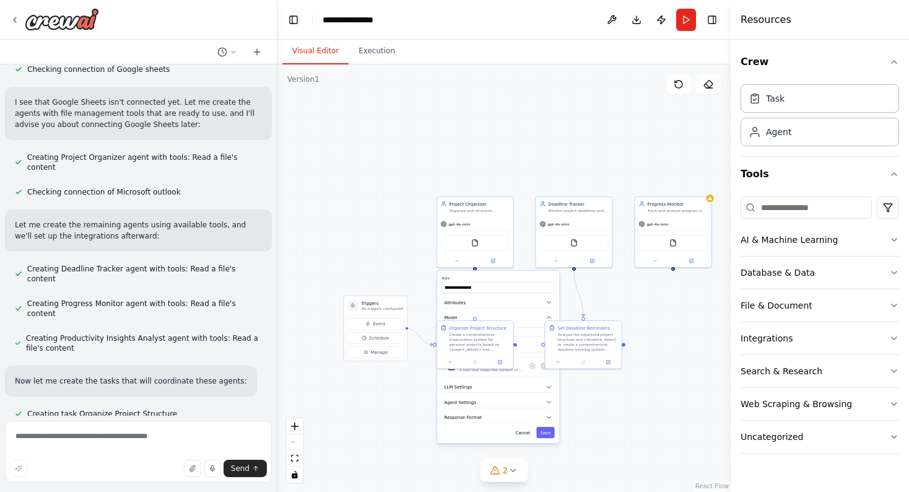
drag, startPoint x: 434, startPoint y: 284, endPoint x: 370, endPoint y: 267, distance: 66.5
click at [370, 267] on div ".deletable-edge-delete-btn { width: 20px; height: 20px; border: 0px solid #ffff…" at bounding box center [503, 277] width 453 height 427
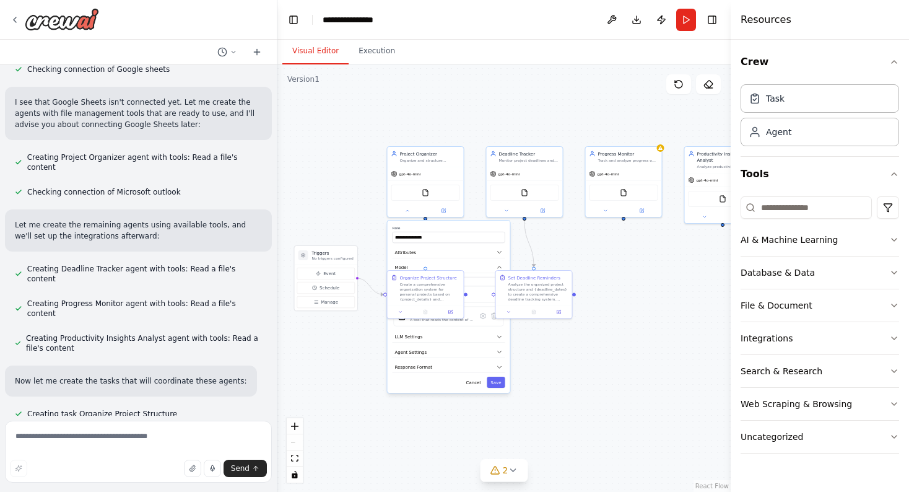
drag, startPoint x: 370, startPoint y: 267, endPoint x: 320, endPoint y: 217, distance: 70.5
click at [320, 217] on div ".deletable-edge-delete-btn { width: 20px; height: 20px; border: 0px solid #ffff…" at bounding box center [503, 277] width 453 height 427
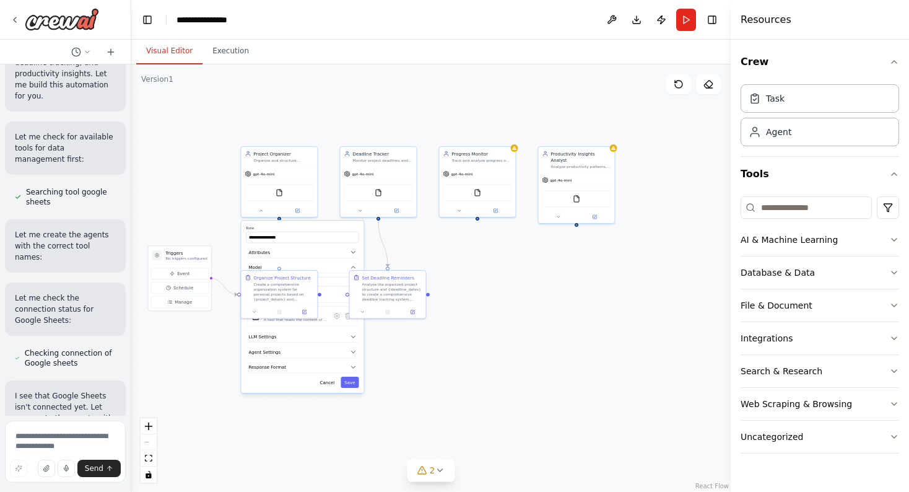
drag, startPoint x: 273, startPoint y: 160, endPoint x: 131, endPoint y: 171, distance: 142.3
click at [131, 171] on div "Create a crew that helps organize your personal projects, sets reminders for im…" at bounding box center [454, 246] width 909 height 492
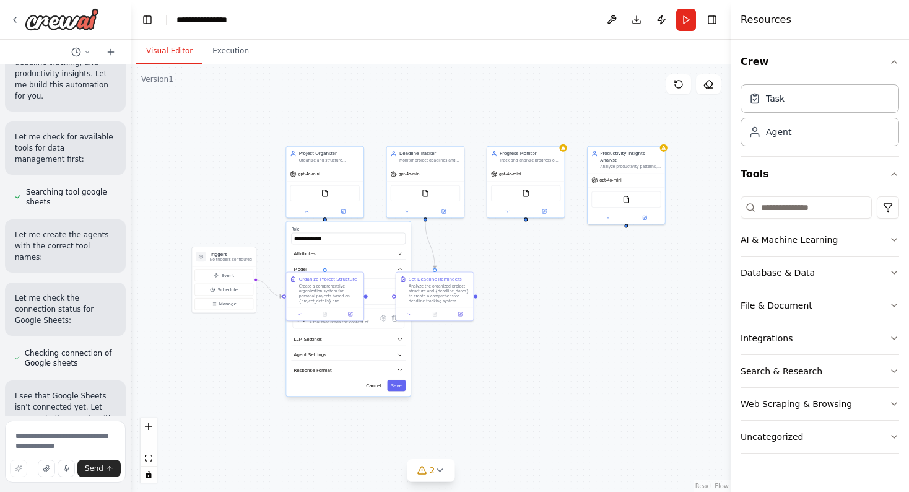
drag, startPoint x: 471, startPoint y: 280, endPoint x: 519, endPoint y: 282, distance: 48.3
click at [519, 282] on div ".deletable-edge-delete-btn { width: 20px; height: 20px; border: 0px solid #ffff…" at bounding box center [430, 277] width 599 height 427
click at [354, 169] on div "gpt-4o-mini" at bounding box center [324, 173] width 77 height 14
click at [324, 177] on div "gpt-4o-mini" at bounding box center [324, 173] width 77 height 14
click at [303, 174] on span "gpt-4o-mini" at bounding box center [309, 172] width 22 height 5
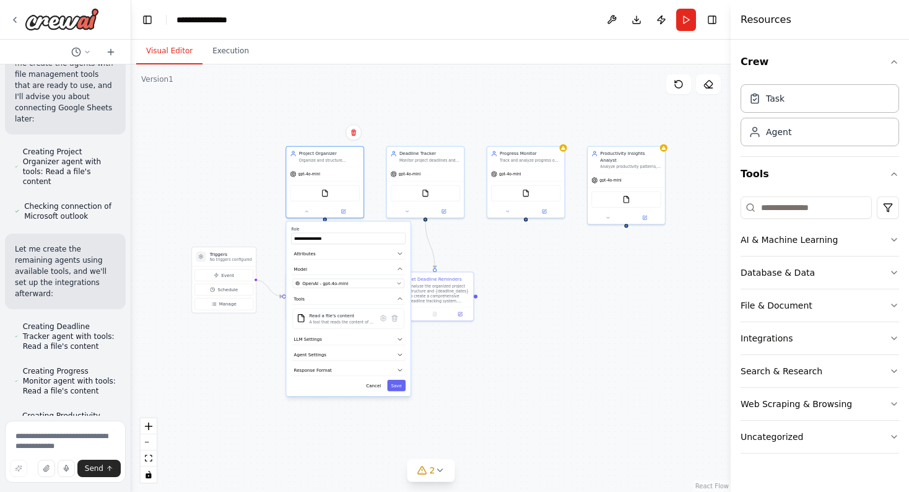
scroll to position [1010, 0]
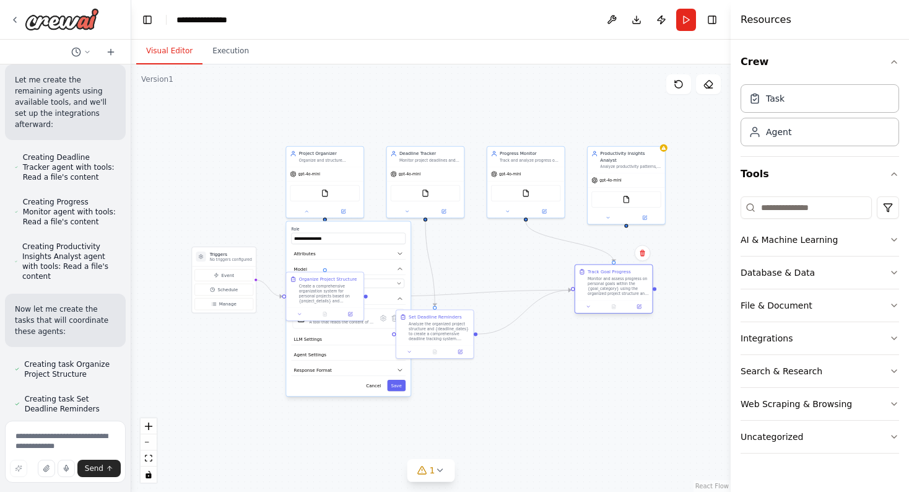
drag, startPoint x: 545, startPoint y: 298, endPoint x: 617, endPoint y: 293, distance: 71.3
click at [617, 293] on div "Monitor and assess progress on personal goals within the {goal_category} using …" at bounding box center [618, 286] width 61 height 20
drag, startPoint x: 444, startPoint y: 339, endPoint x: 497, endPoint y: 336, distance: 53.4
click at [497, 336] on div "Set Deadline Reminders Analyze the organized project structure and {deadline_da…" at bounding box center [487, 319] width 77 height 35
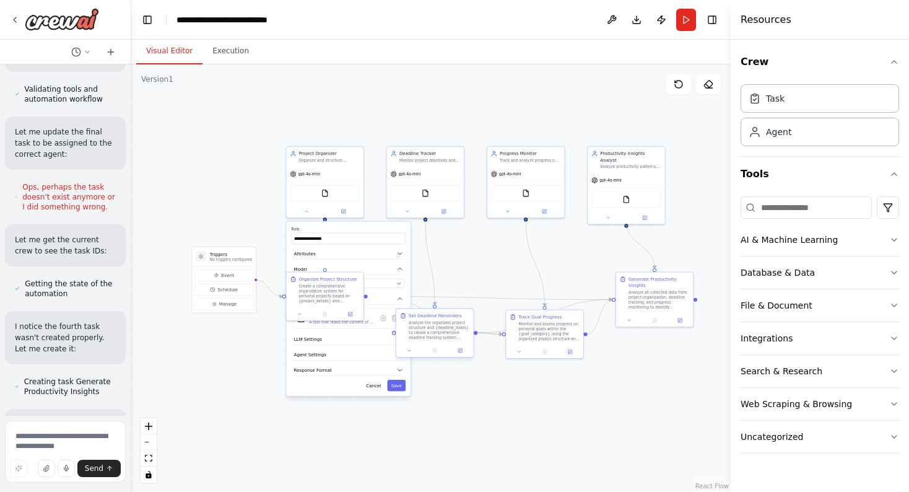
scroll to position [1532, 0]
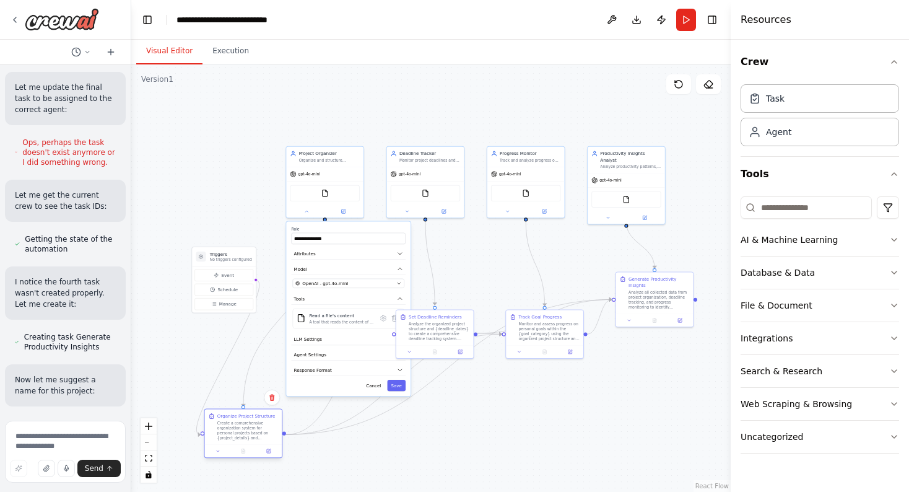
drag, startPoint x: 310, startPoint y: 289, endPoint x: 230, endPoint y: 426, distance: 158.1
click at [230, 426] on div "Create a comprehensive organization system for personal projects based on {proj…" at bounding box center [247, 430] width 61 height 20
click at [764, 230] on button "AI & Machine Learning" at bounding box center [819, 239] width 158 height 32
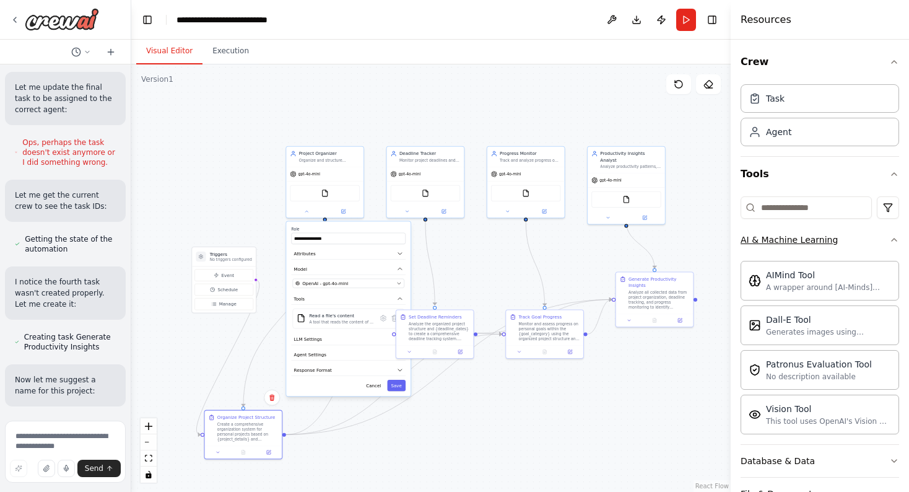
scroll to position [1561, 0]
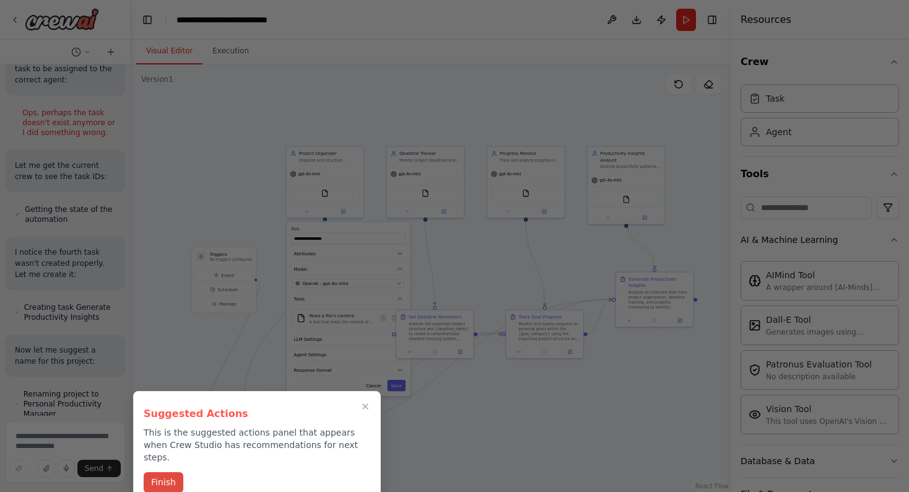
click at [162, 474] on button "Finish" at bounding box center [164, 482] width 40 height 20
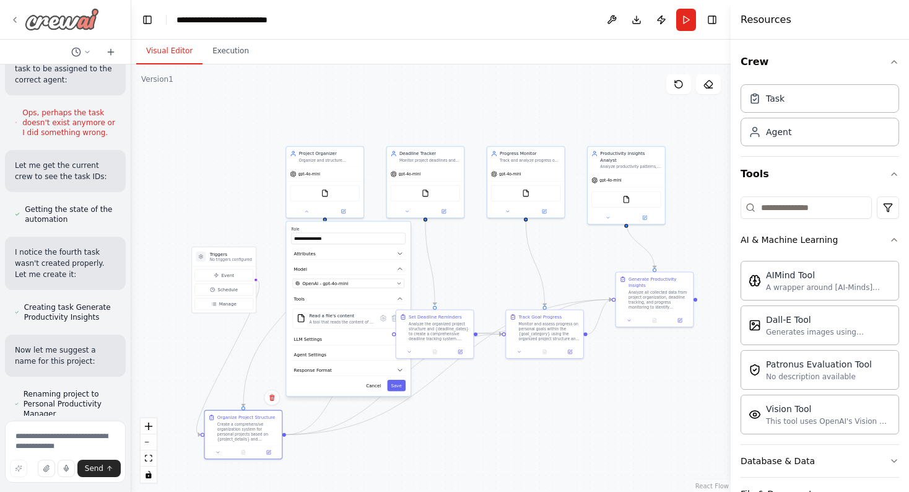
click at [16, 26] on div at bounding box center [54, 19] width 89 height 22
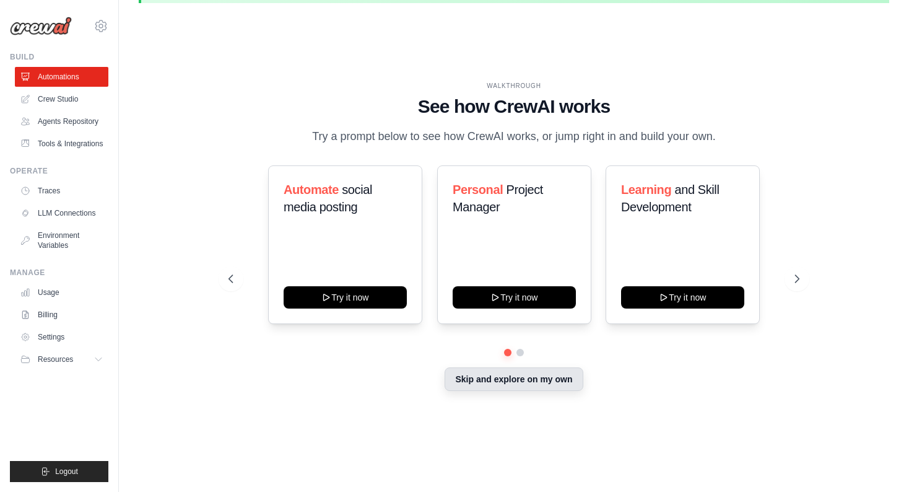
click at [517, 385] on button "Skip and explore on my own" at bounding box center [514, 379] width 138 height 24
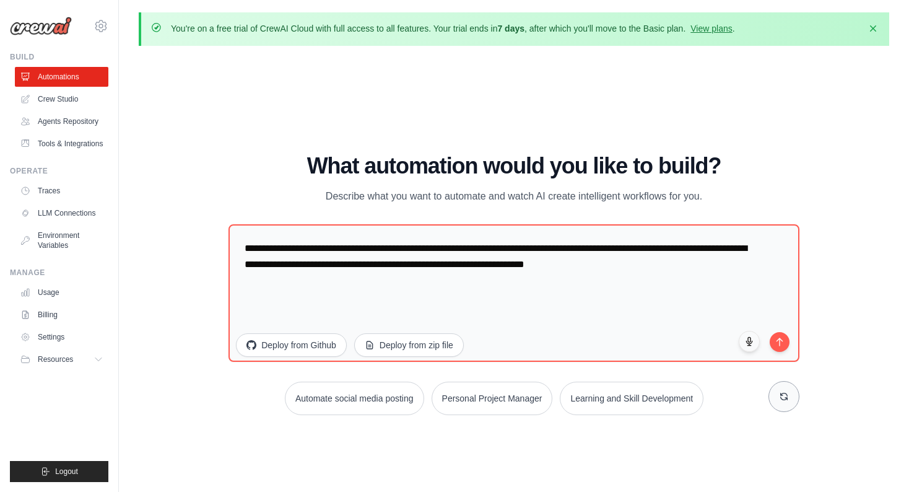
click at [784, 401] on button at bounding box center [783, 396] width 31 height 31
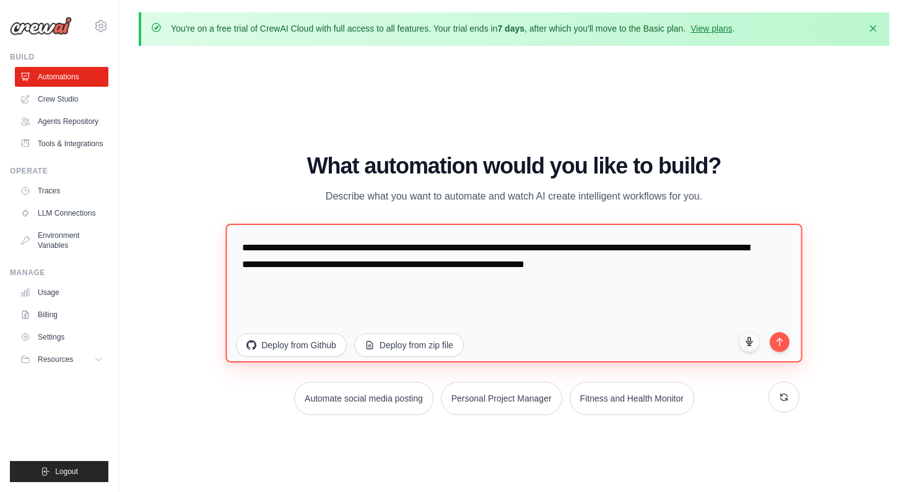
click at [416, 262] on textarea "**********" at bounding box center [514, 292] width 576 height 139
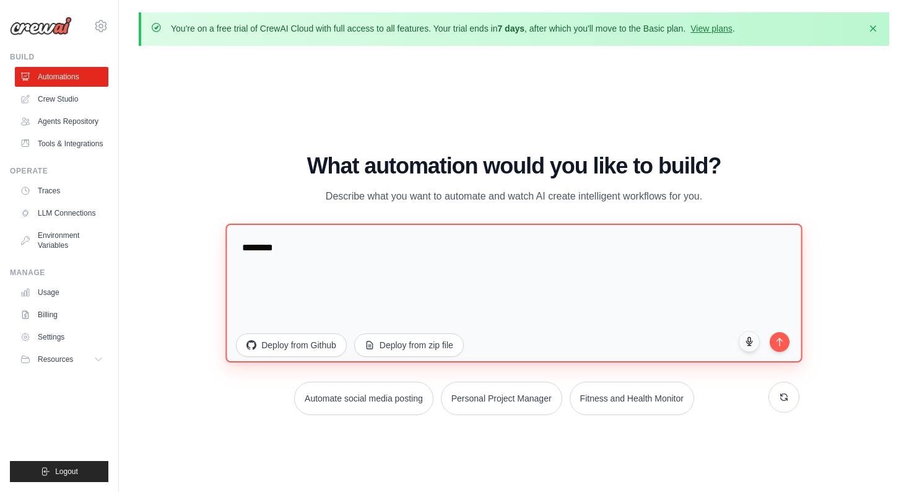
click at [789, 341] on textarea "*******" at bounding box center [514, 292] width 576 height 139
type textarea "*******"
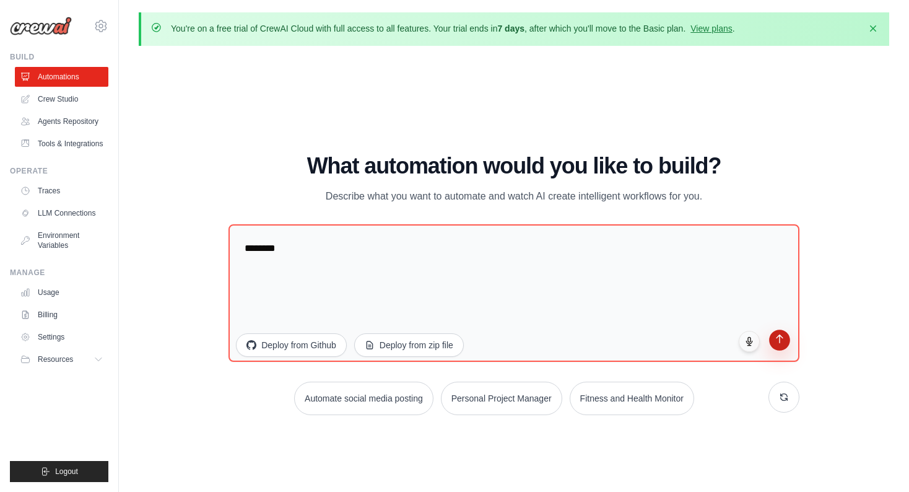
click at [779, 342] on icon "submit" at bounding box center [779, 339] width 11 height 11
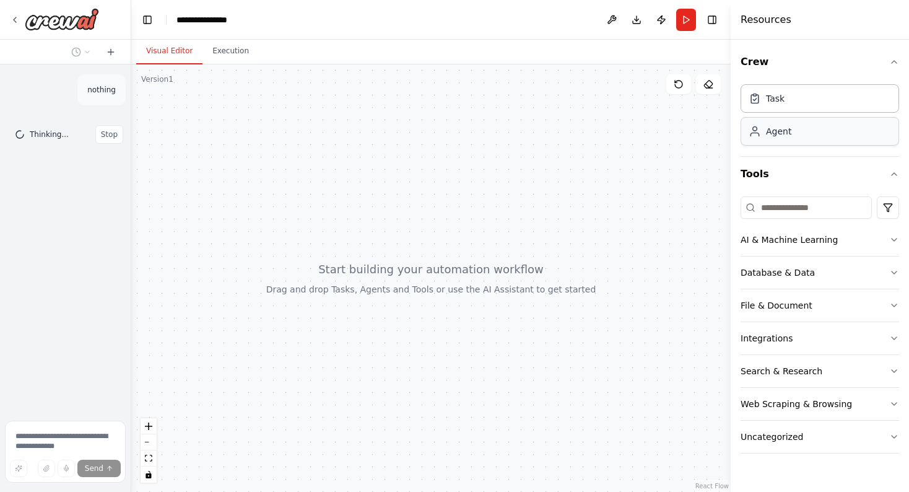
click at [773, 134] on div "Agent" at bounding box center [778, 131] width 25 height 12
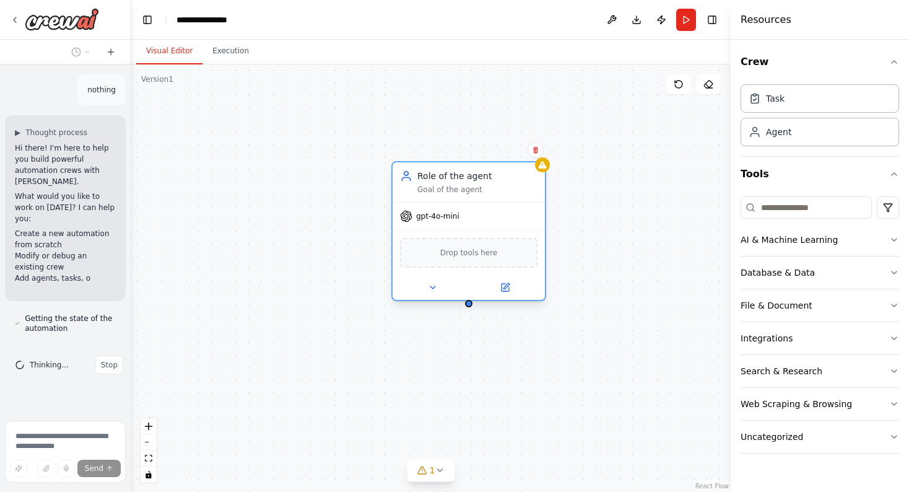
drag, startPoint x: 565, startPoint y: 211, endPoint x: 462, endPoint y: 211, distance: 103.4
click at [461, 211] on div "gpt-4o-mini" at bounding box center [469, 215] width 152 height 27
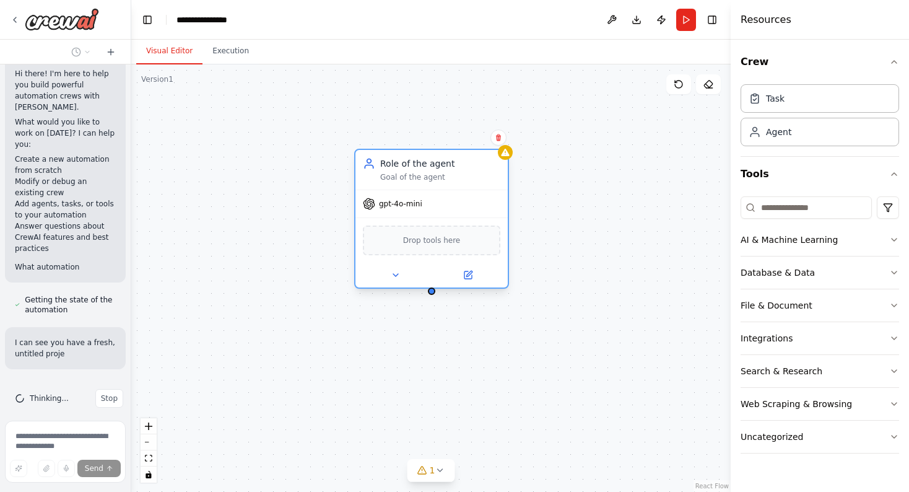
drag, startPoint x: 456, startPoint y: 192, endPoint x: 415, endPoint y: 185, distance: 42.0
click at [415, 185] on div "Role of the agent Goal of the agent" at bounding box center [431, 170] width 152 height 40
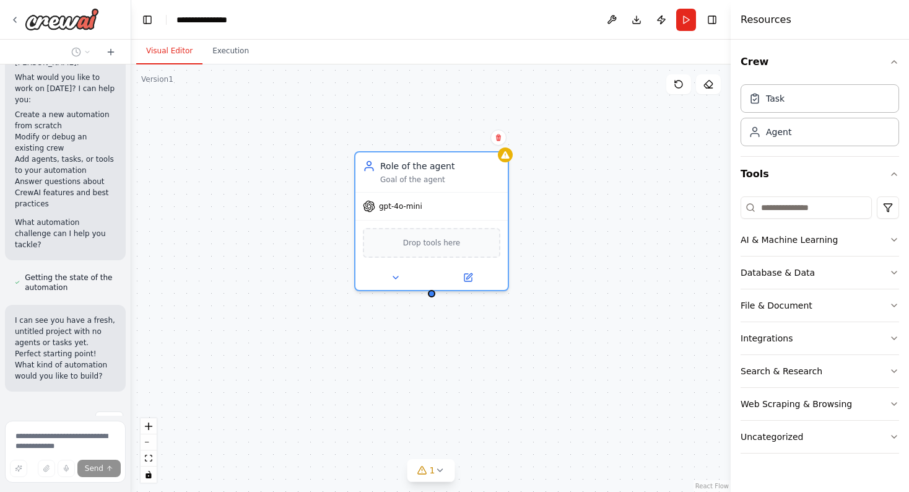
scroll to position [130, 0]
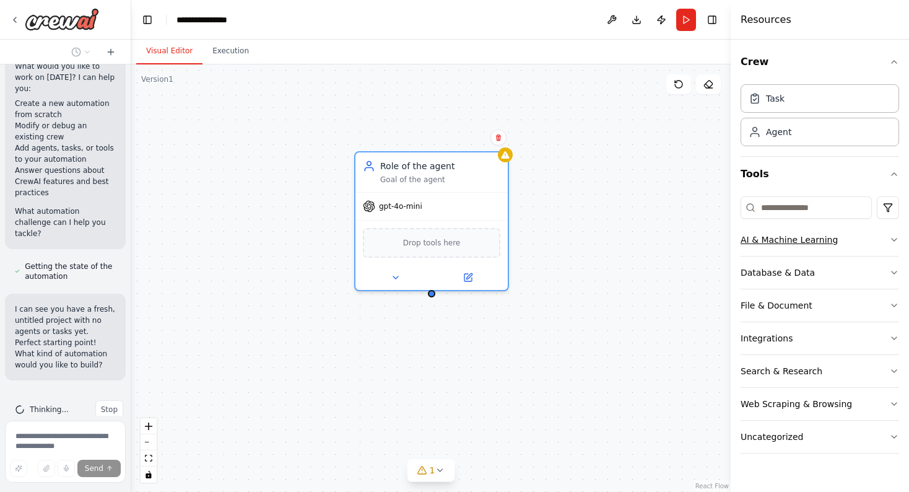
click at [815, 238] on div "AI & Machine Learning" at bounding box center [788, 239] width 97 height 12
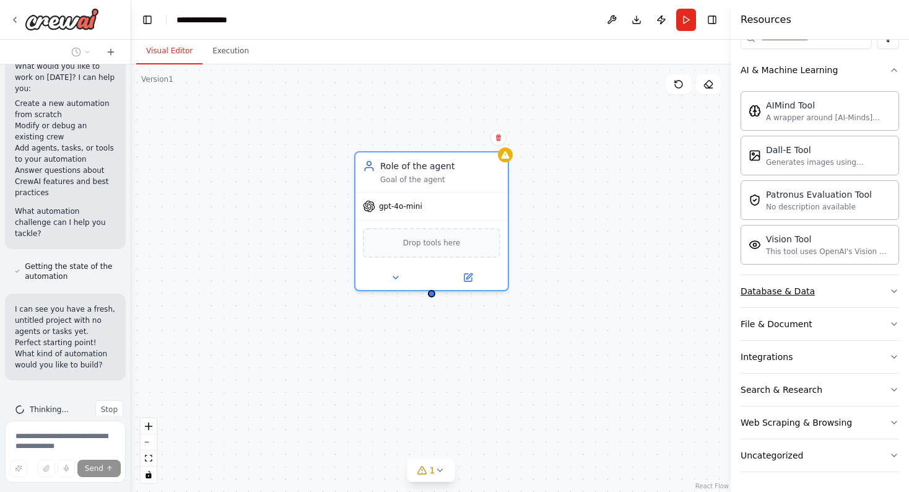
click at [783, 289] on div "Database & Data" at bounding box center [777, 291] width 74 height 12
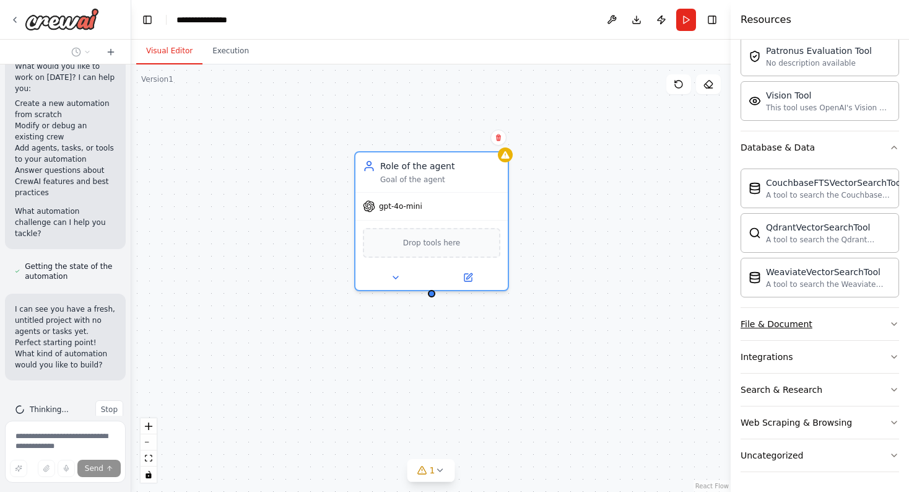
click at [778, 335] on button "File & Document" at bounding box center [819, 324] width 158 height 32
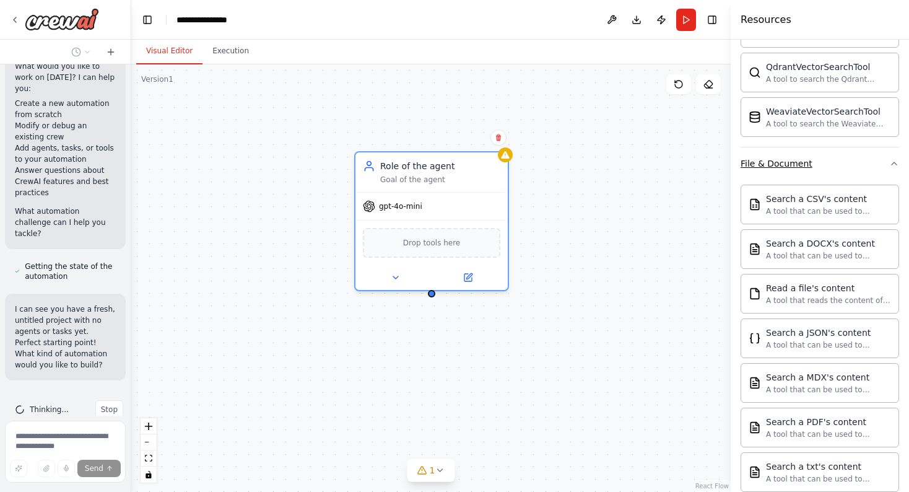
scroll to position [573, 0]
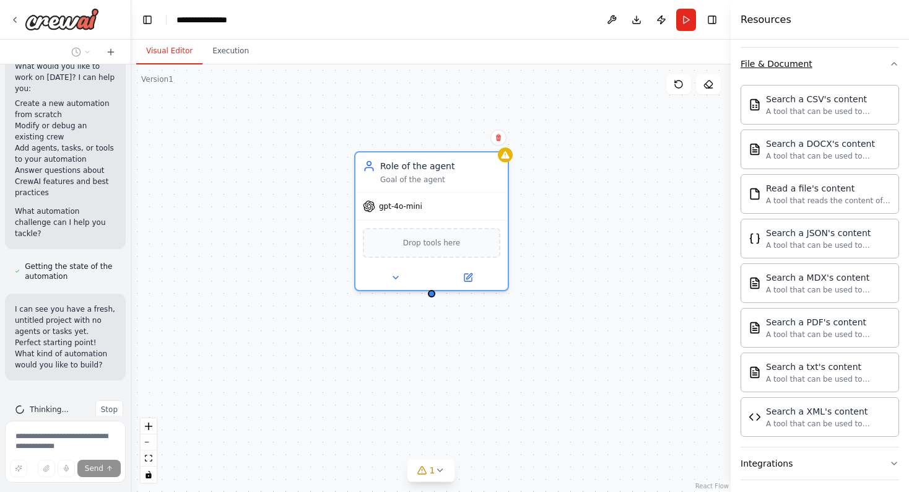
click at [768, 71] on button "File & Document" at bounding box center [819, 64] width 158 height 32
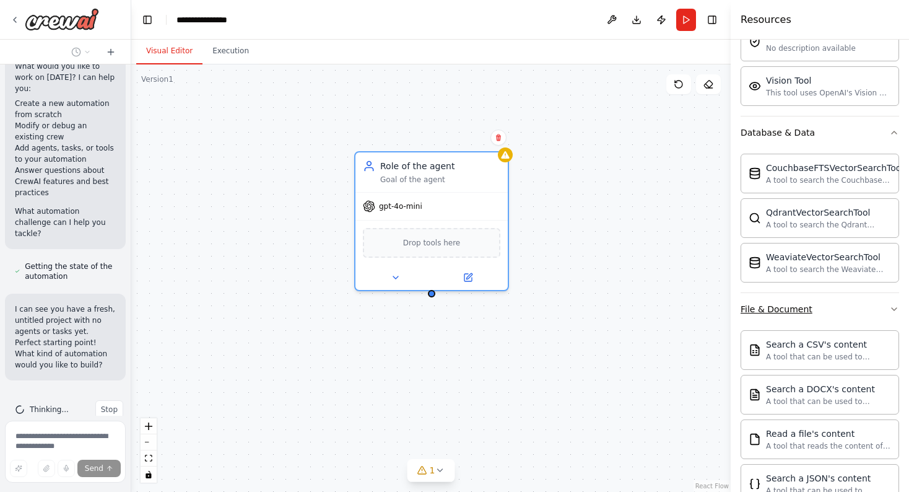
scroll to position [313, 0]
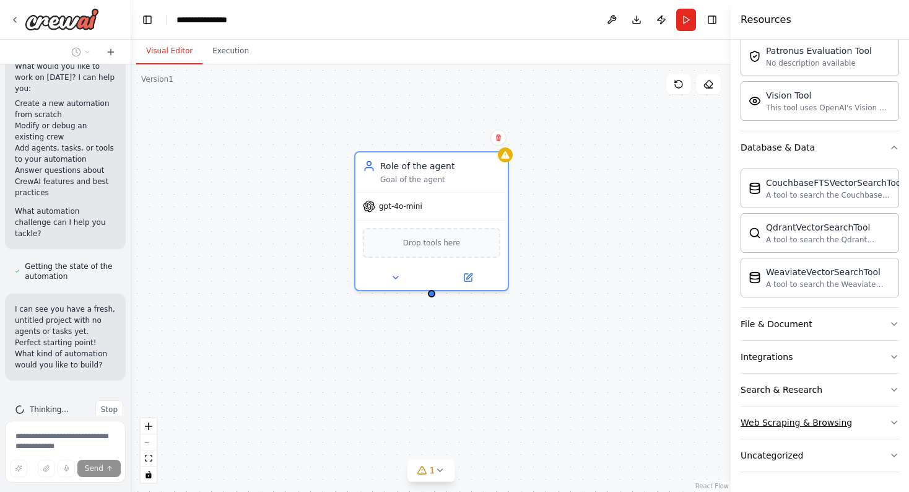
click at [800, 426] on div "Web Scraping & Browsing" at bounding box center [795, 422] width 111 height 12
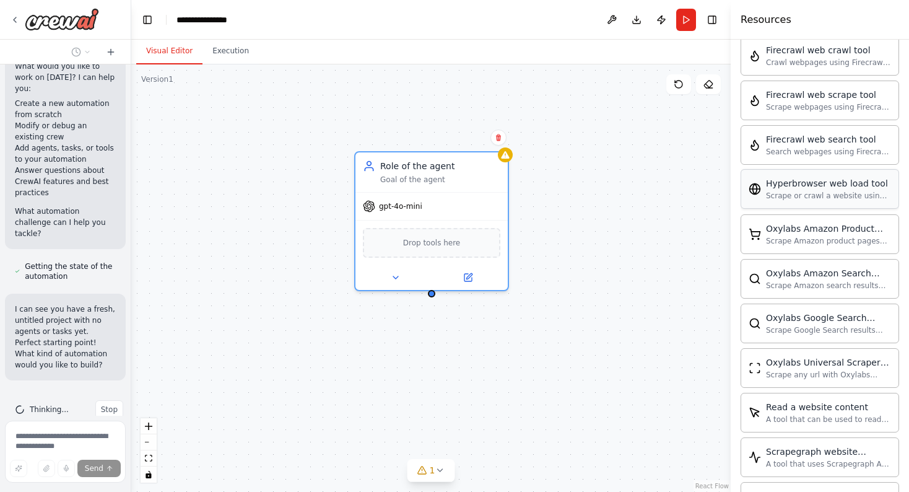
scroll to position [766, 0]
click at [447, 243] on span "Drop tools here" at bounding box center [432, 240] width 58 height 12
click at [419, 239] on span "Drop tools here" at bounding box center [432, 240] width 58 height 12
click at [409, 207] on span "gpt-4o-mini" at bounding box center [400, 204] width 43 height 10
click at [467, 274] on icon at bounding box center [467, 274] width 7 height 7
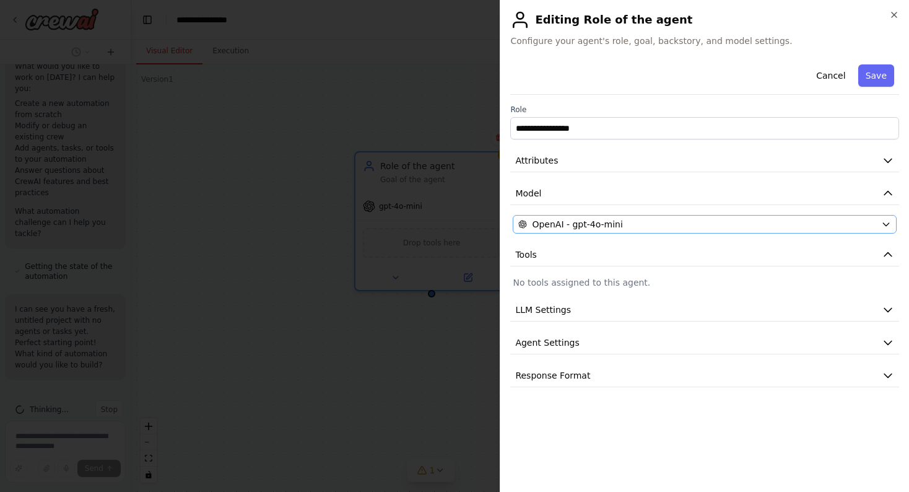
click at [576, 226] on span "OpenAI - gpt-4o-mini" at bounding box center [577, 224] width 90 height 12
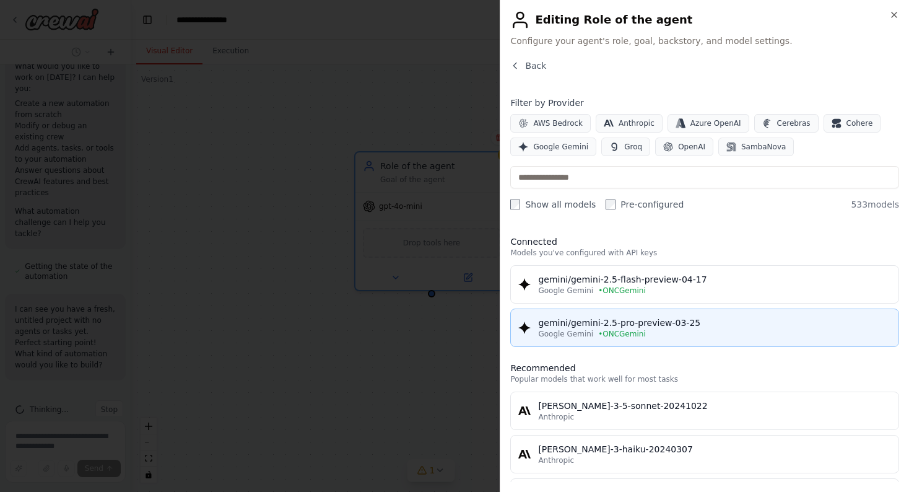
click at [600, 313] on button "gemini/gemini-2.5-pro-preview-03-25 Google Gemini • ONCGemini" at bounding box center [704, 327] width 389 height 38
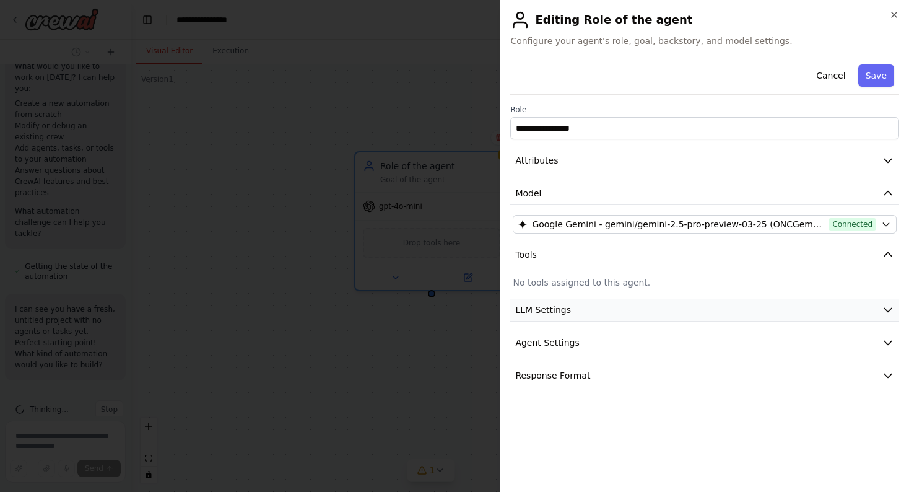
click at [578, 314] on button "LLM Settings" at bounding box center [704, 309] width 389 height 23
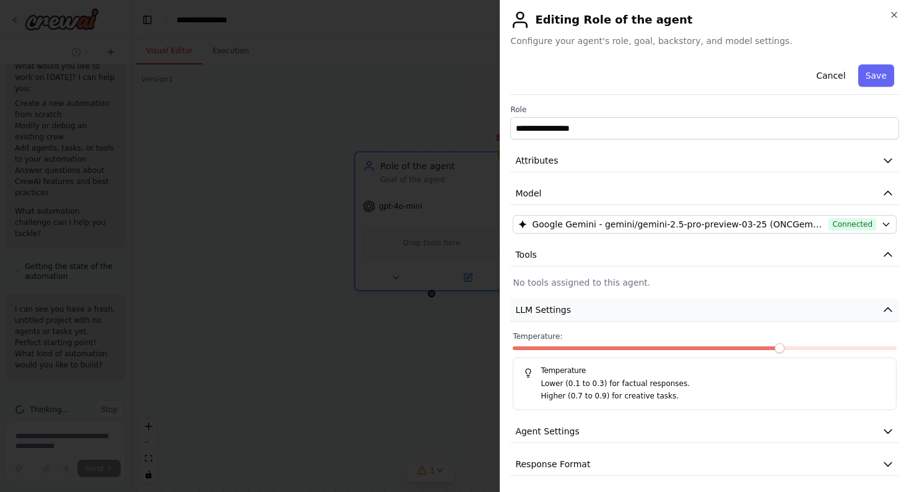
click at [578, 314] on button "LLM Settings" at bounding box center [704, 309] width 389 height 23
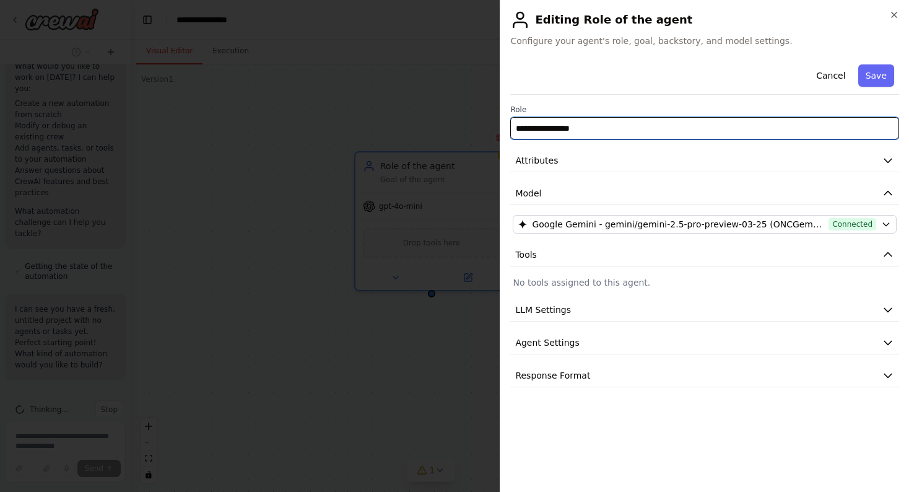
click at [591, 137] on input "**********" at bounding box center [704, 128] width 389 height 22
type input "**********"
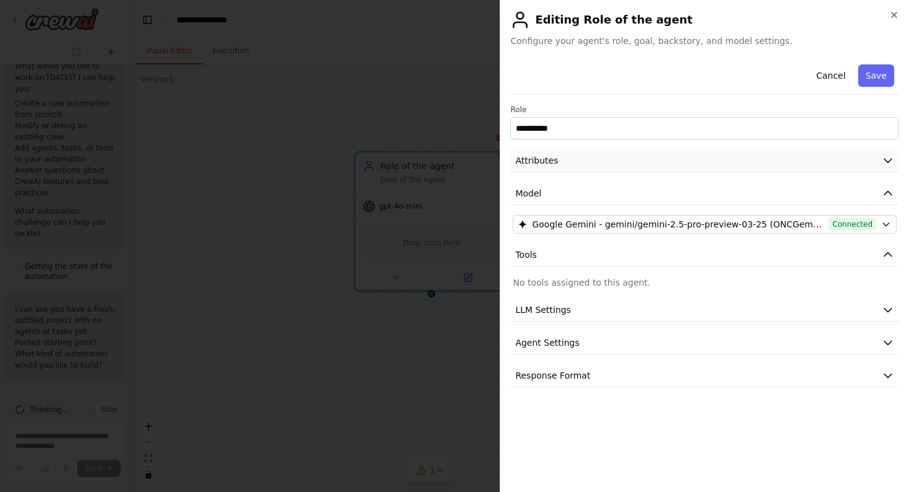
click at [673, 159] on button "Attributes" at bounding box center [704, 160] width 389 height 23
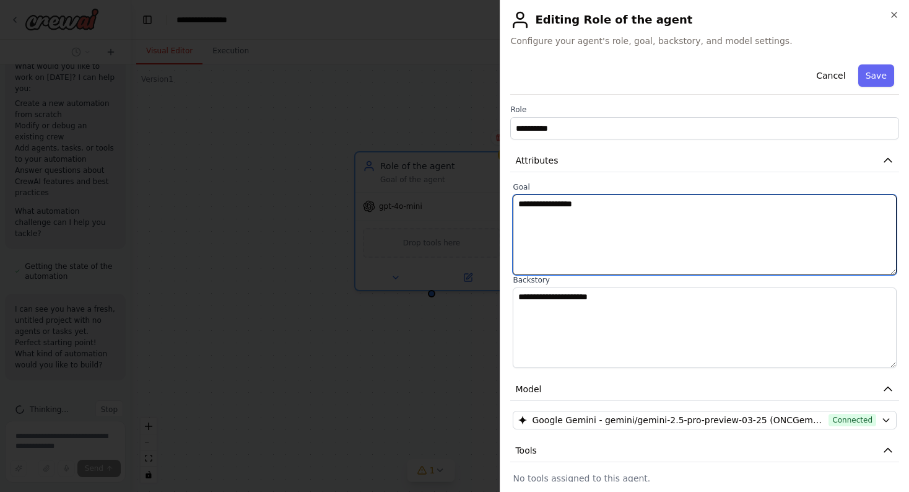
click at [644, 209] on textarea "**********" at bounding box center [705, 234] width 384 height 80
type textarea "**********"
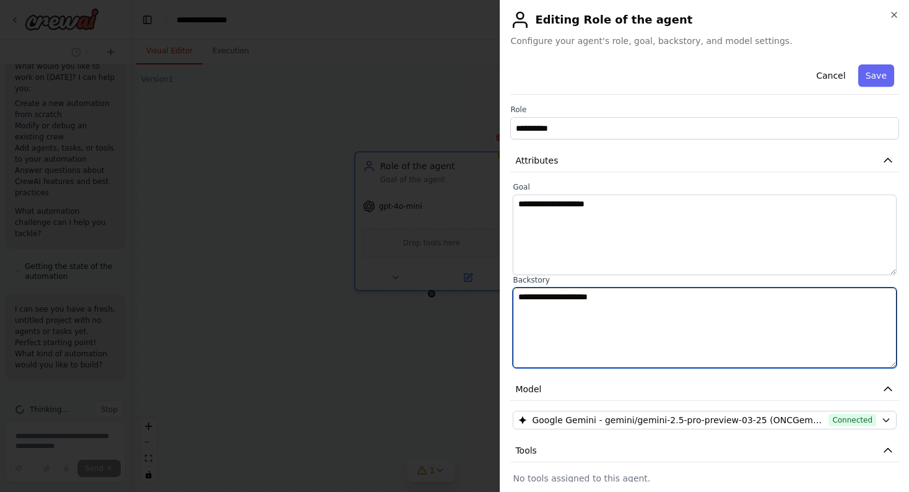
click at [573, 322] on textarea "**********" at bounding box center [705, 327] width 384 height 80
click at [610, 298] on textarea "**********" at bounding box center [705, 327] width 384 height 80
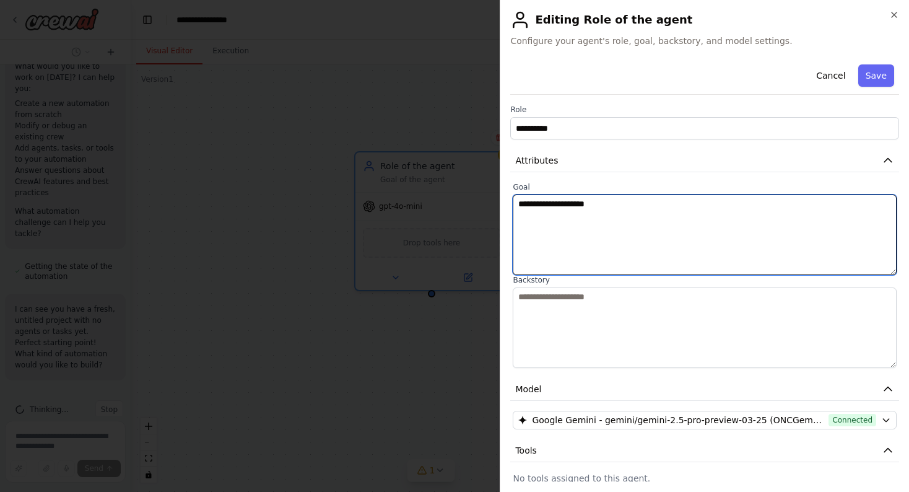
click at [611, 220] on textarea "**********" at bounding box center [705, 234] width 384 height 80
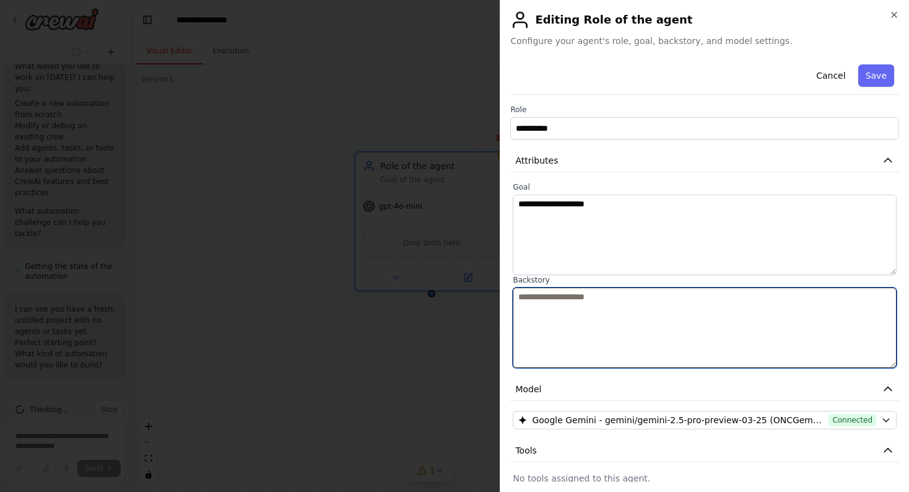
click at [579, 340] on textarea at bounding box center [705, 327] width 384 height 80
paste textarea "**********"
type textarea "**********"
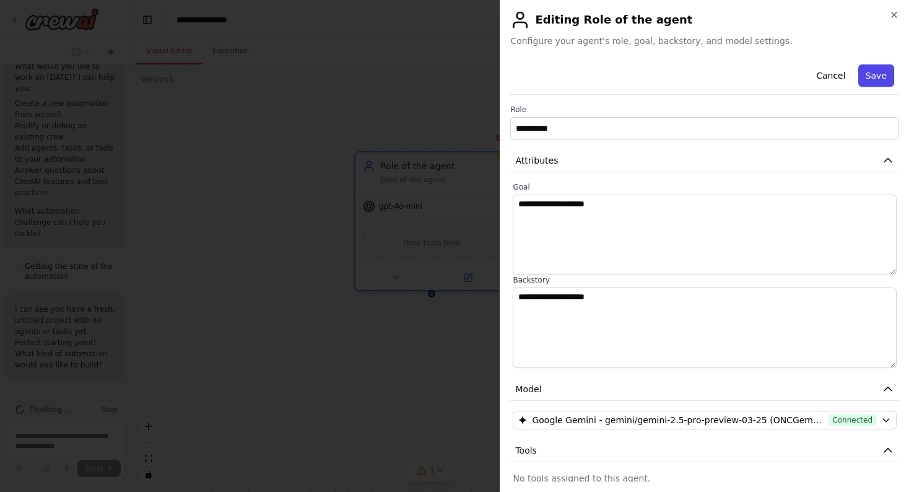
click at [888, 82] on button "Save" at bounding box center [876, 75] width 36 height 22
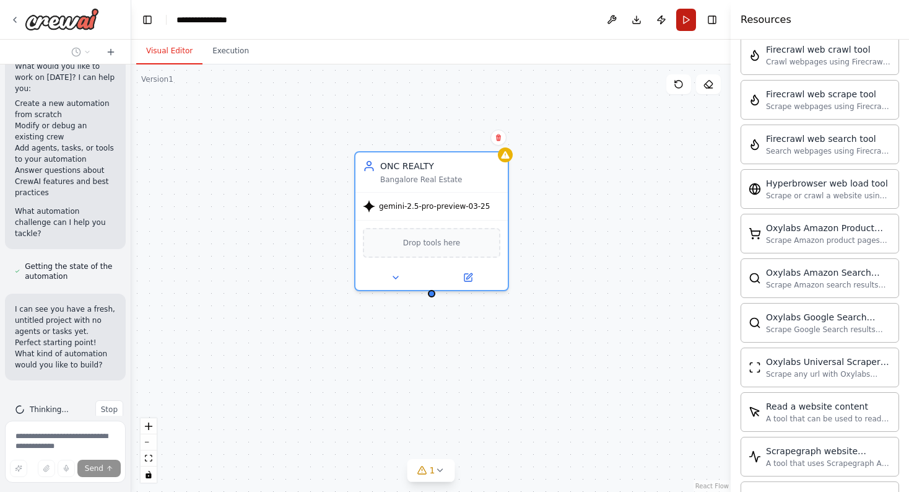
click at [678, 20] on button "Run" at bounding box center [686, 20] width 20 height 22
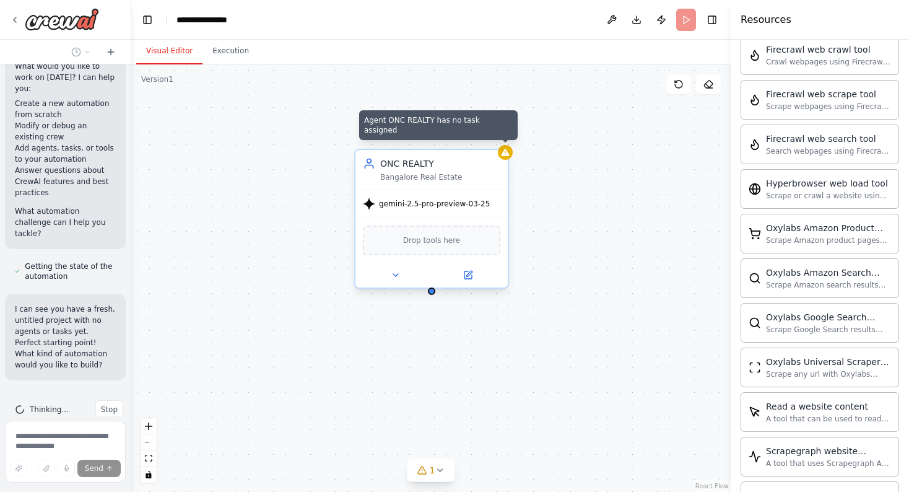
click at [506, 160] on div "ONC REALTY Bangalore Real Estate" at bounding box center [431, 170] width 152 height 40
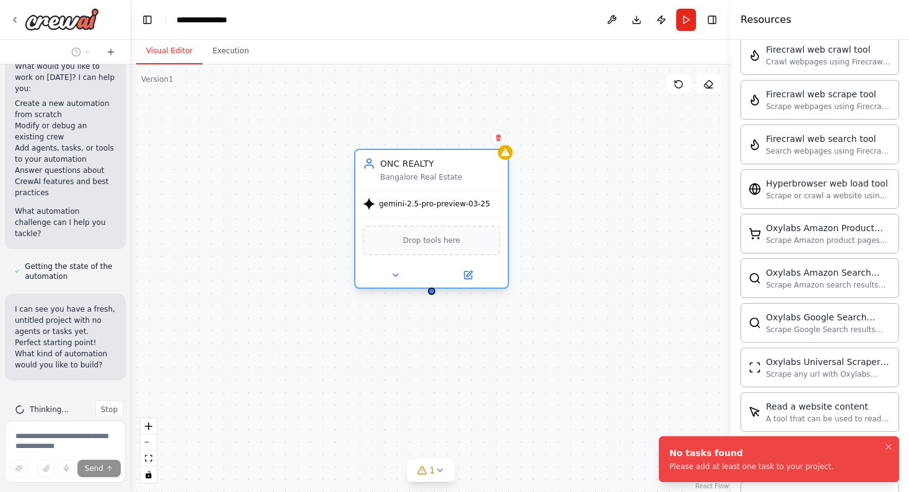
click at [492, 179] on div "Bangalore Real Estate" at bounding box center [440, 177] width 120 height 10
click at [432, 295] on div "ONC REALTY Bangalore Real Estate gemini-2.5-pro-preview-03-25 Drop tools here" at bounding box center [430, 277] width 599 height 427
click at [432, 295] on div at bounding box center [431, 290] width 7 height 7
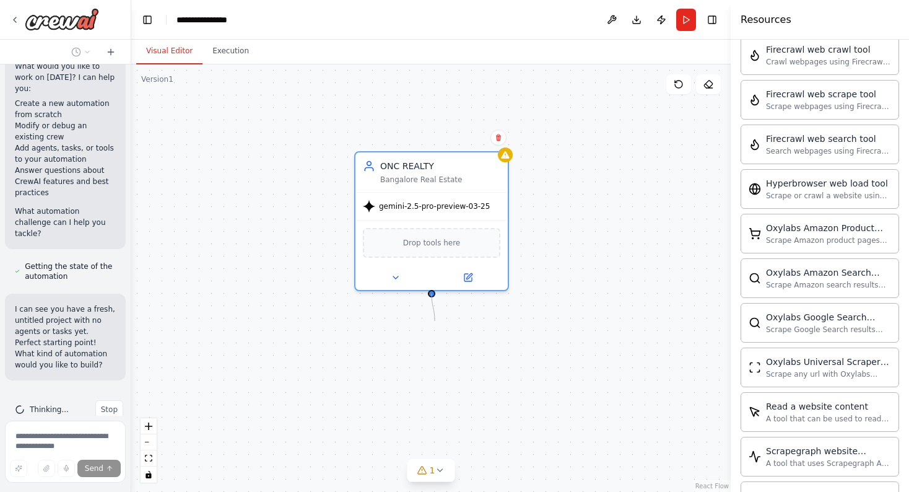
drag, startPoint x: 432, startPoint y: 294, endPoint x: 435, endPoint y: 321, distance: 26.8
click at [435, 321] on div "ONC REALTY Bangalore Real Estate gemini-2.5-pro-preview-03-25 Drop tools here" at bounding box center [430, 277] width 599 height 427
click at [396, 281] on button at bounding box center [395, 274] width 70 height 15
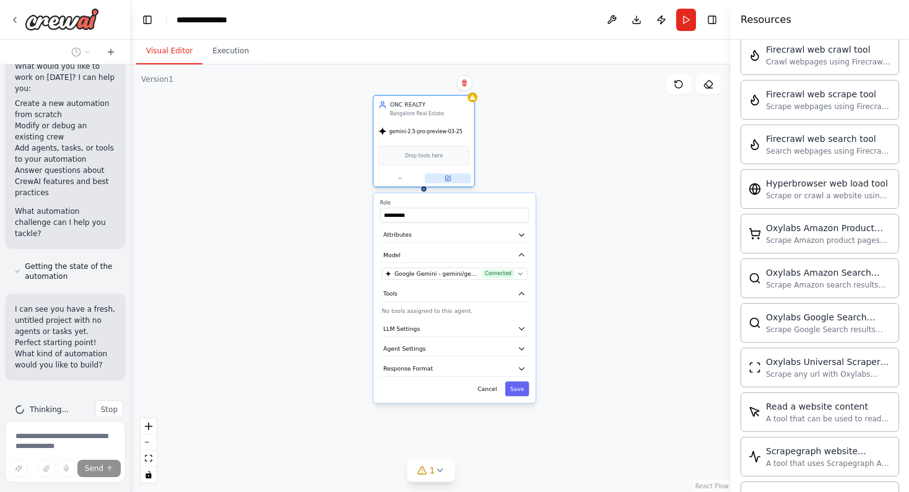
drag, startPoint x: 460, startPoint y: 302, endPoint x: 443, endPoint y: 181, distance: 122.0
click at [443, 181] on button at bounding box center [448, 178] width 46 height 10
click at [443, 156] on div "Drop tools here" at bounding box center [423, 155] width 91 height 20
click at [394, 176] on button at bounding box center [400, 178] width 46 height 10
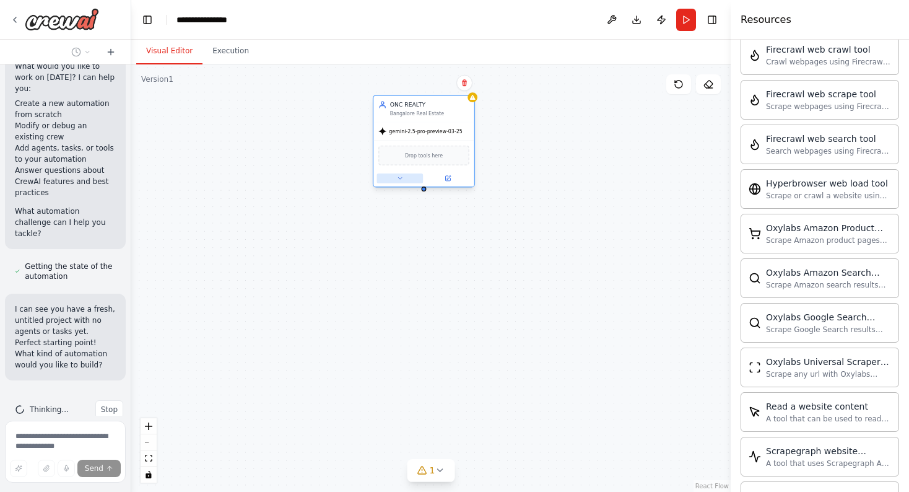
click at [418, 176] on button at bounding box center [400, 178] width 46 height 10
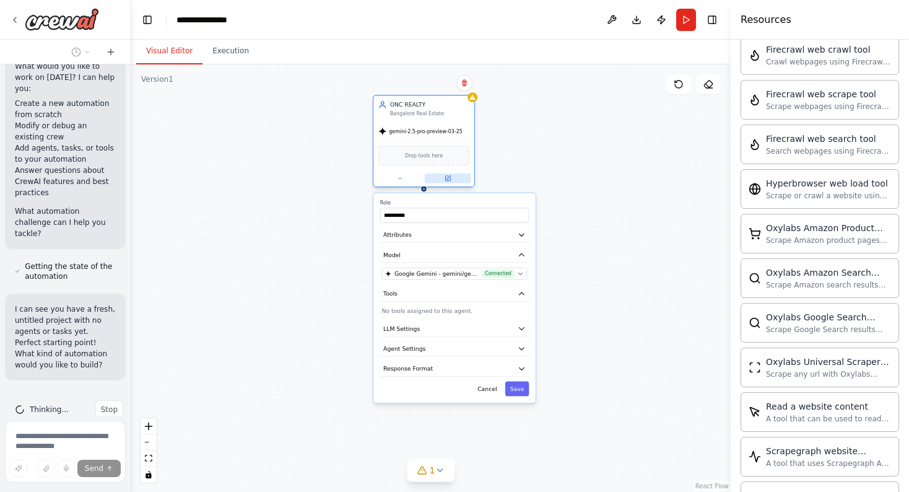
click at [428, 175] on button at bounding box center [448, 178] width 46 height 10
click at [422, 191] on div at bounding box center [424, 188] width 5 height 5
drag, startPoint x: 423, startPoint y: 190, endPoint x: 471, endPoint y: 267, distance: 90.6
click at [471, 189] on div "**********" at bounding box center [424, 143] width 102 height 92
click at [488, 380] on div "**********" at bounding box center [454, 297] width 162 height 209
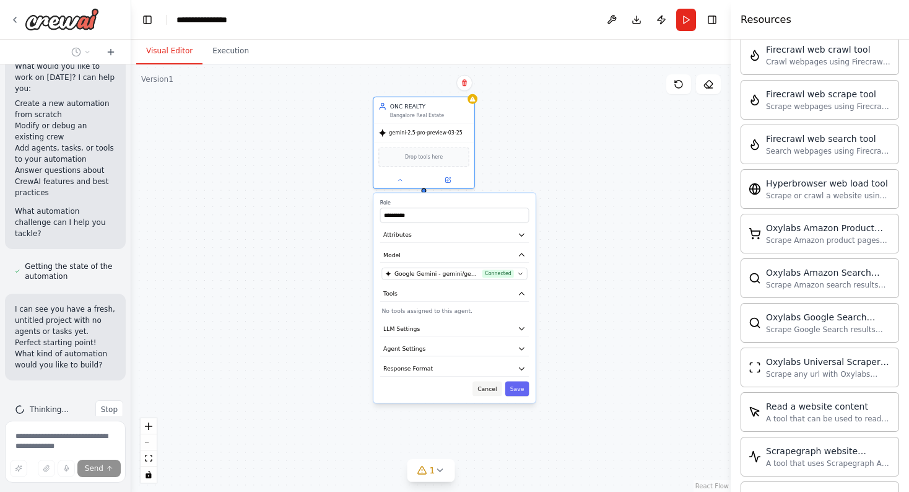
click at [488, 388] on button "Cancel" at bounding box center [486, 388] width 29 height 15
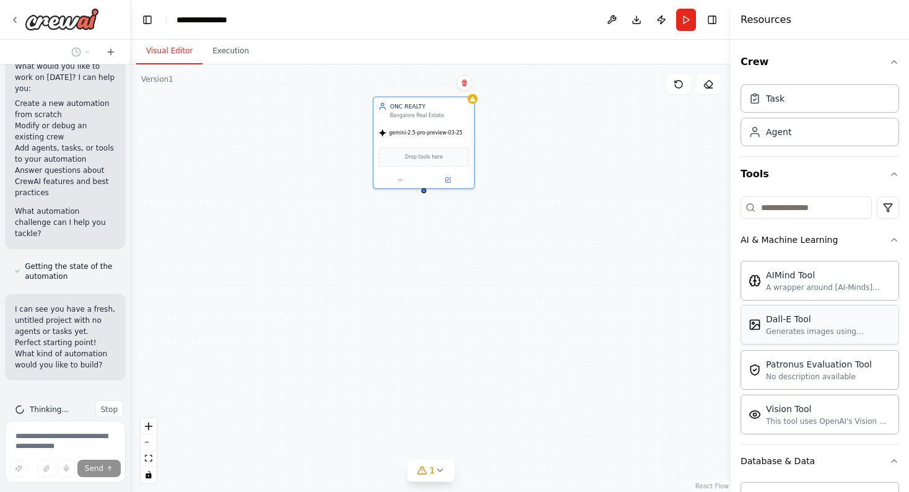
scroll to position [0, 0]
click at [783, 455] on div "Database & Data" at bounding box center [777, 460] width 74 height 12
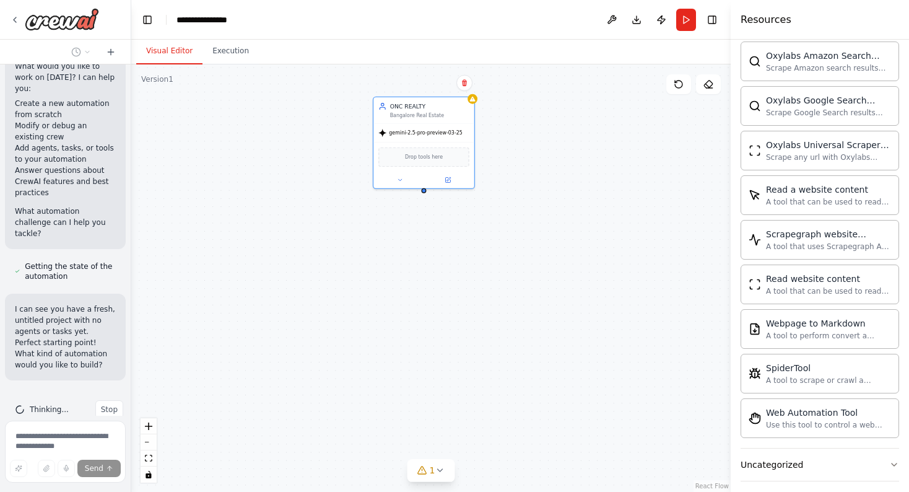
scroll to position [840, 0]
click at [805, 287] on div "A tool that can be used to read a website content." at bounding box center [828, 289] width 125 height 10
click at [759, 285] on img at bounding box center [754, 282] width 12 height 12
click at [423, 191] on div at bounding box center [424, 188] width 5 height 5
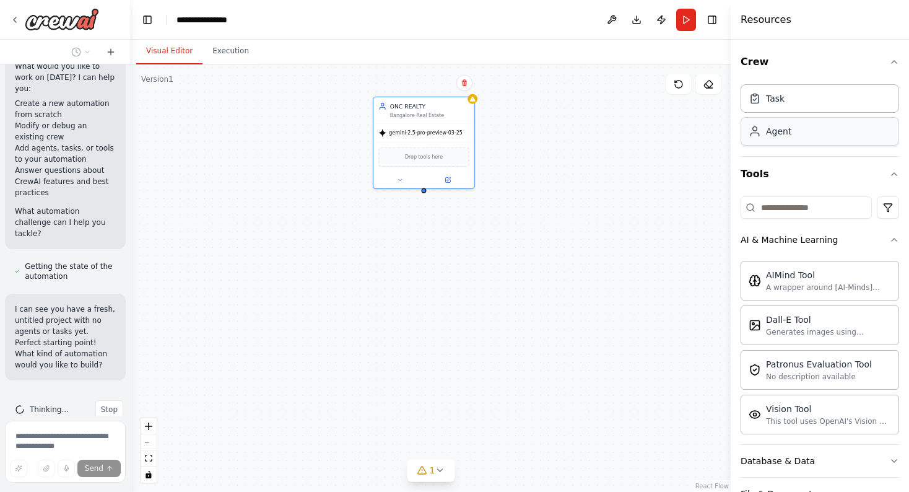
scroll to position [0, 0]
click at [789, 100] on div "Task" at bounding box center [819, 98] width 158 height 28
click at [332, 373] on span "Event" at bounding box center [330, 371] width 16 height 8
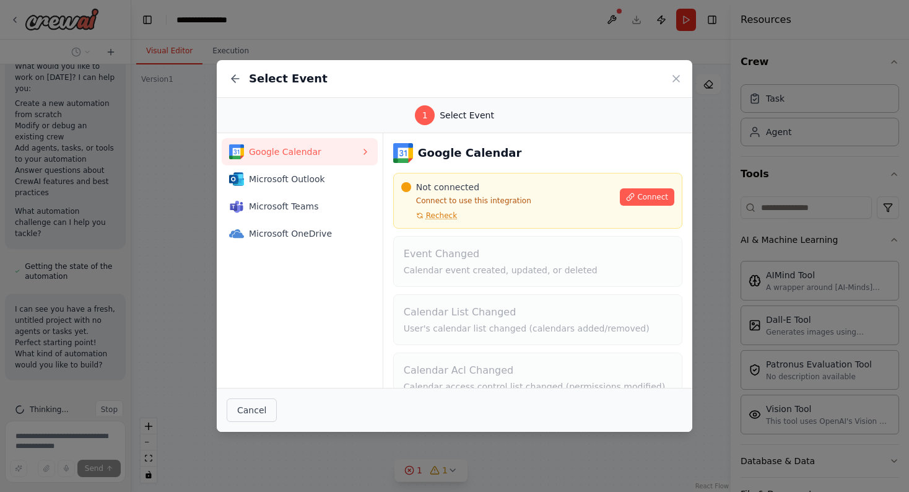
click at [254, 408] on button "Cancel" at bounding box center [252, 410] width 50 height 24
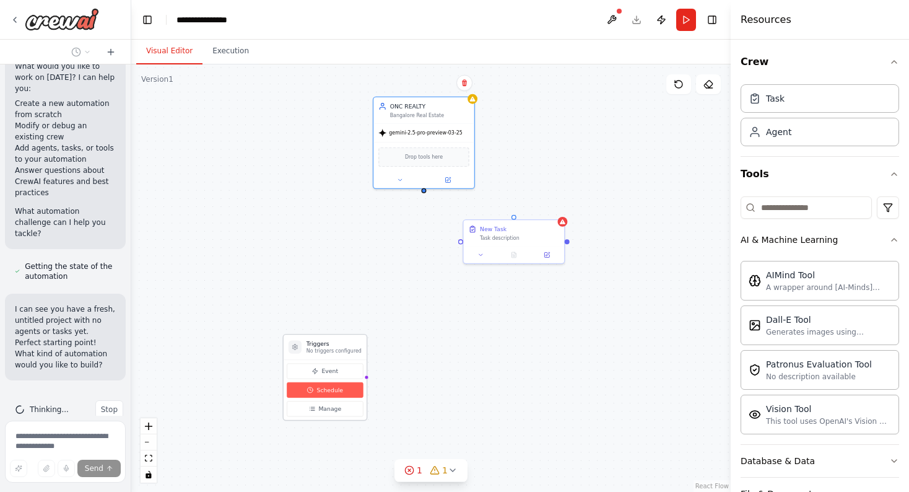
click at [345, 391] on button "Schedule" at bounding box center [325, 389] width 76 height 15
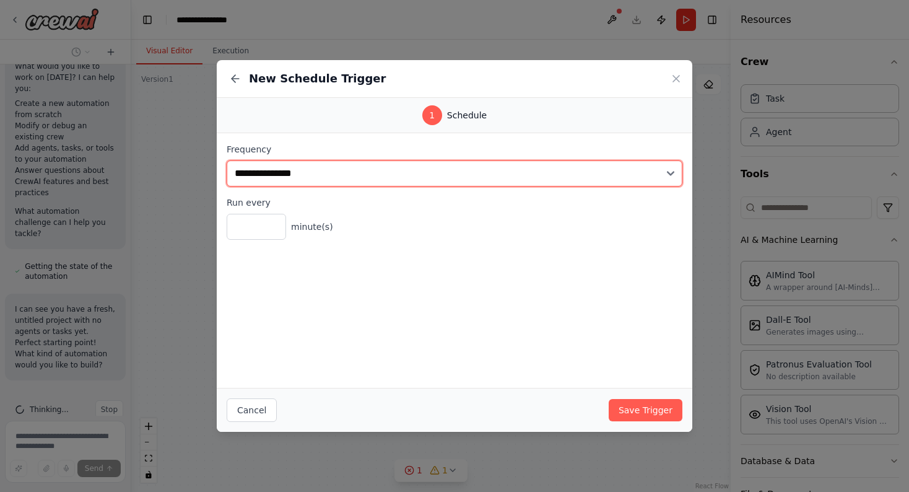
select select "*****"
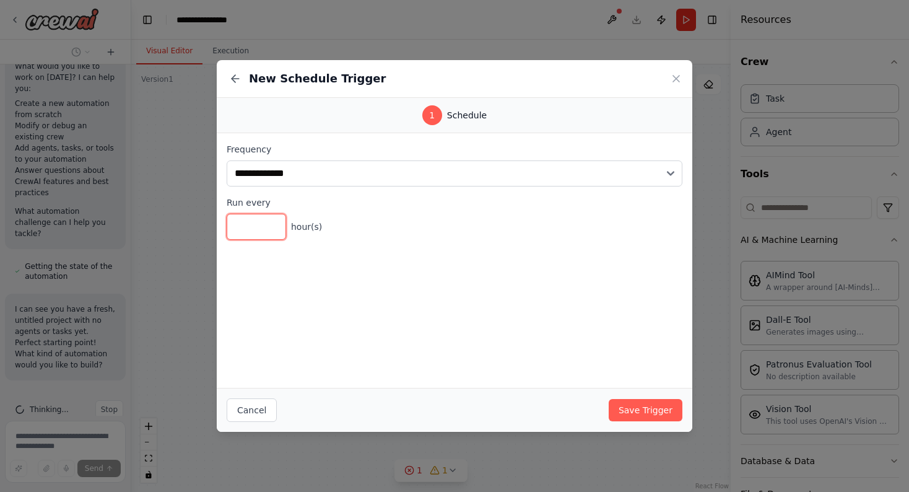
click at [255, 228] on input "*" at bounding box center [256, 227] width 59 height 26
click at [630, 410] on button "Save Trigger" at bounding box center [646, 410] width 74 height 22
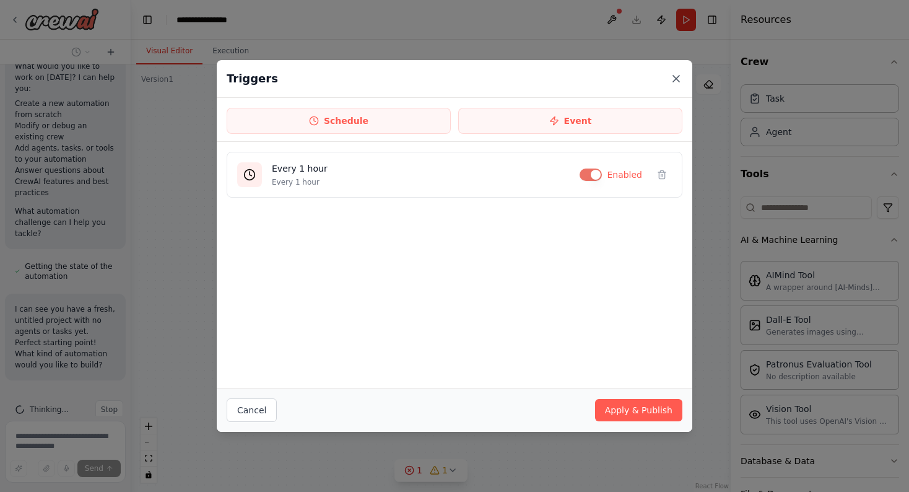
click at [674, 75] on icon at bounding box center [676, 78] width 12 height 12
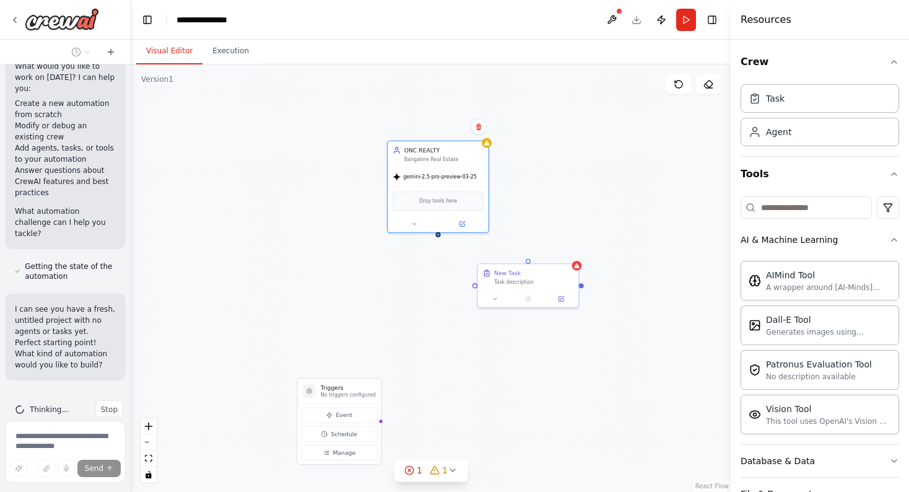
drag, startPoint x: 366, startPoint y: 380, endPoint x: 380, endPoint y: 422, distance: 44.4
click at [380, 422] on div "Triggers No triggers configured Event Schedule Manage ONC REALTY Bangalore Real…" at bounding box center [430, 277] width 599 height 427
drag, startPoint x: 544, startPoint y: 277, endPoint x: 537, endPoint y: 316, distance: 39.6
click at [537, 316] on div "New Task Task description" at bounding box center [525, 315] width 79 height 16
click at [566, 296] on button at bounding box center [560, 290] width 16 height 16
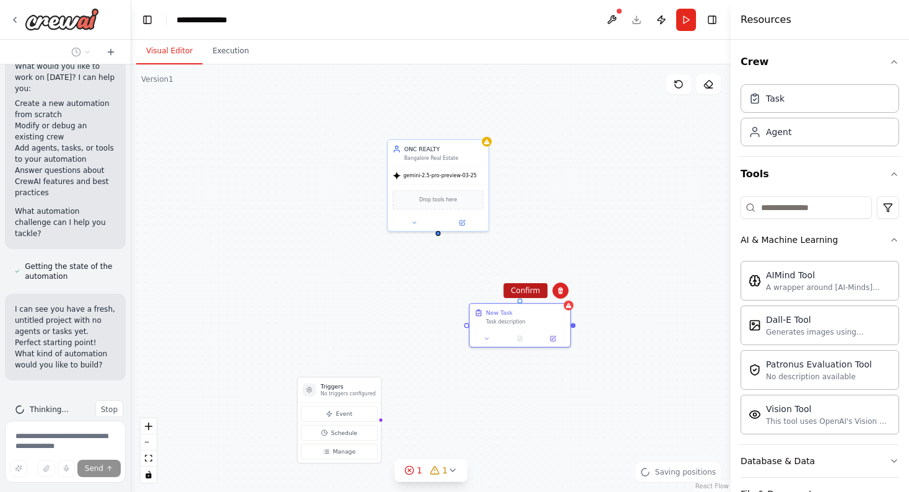
click at [538, 292] on button "Confirm" at bounding box center [525, 290] width 44 height 15
click at [520, 290] on button "Confirm" at bounding box center [525, 290] width 44 height 15
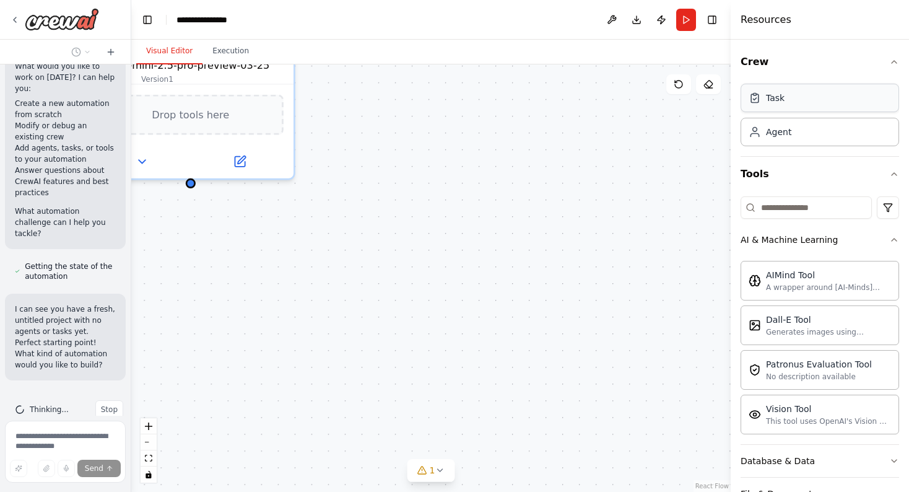
click at [781, 110] on div "Task" at bounding box center [819, 98] width 158 height 28
click at [781, 96] on div "Task" at bounding box center [775, 98] width 19 height 12
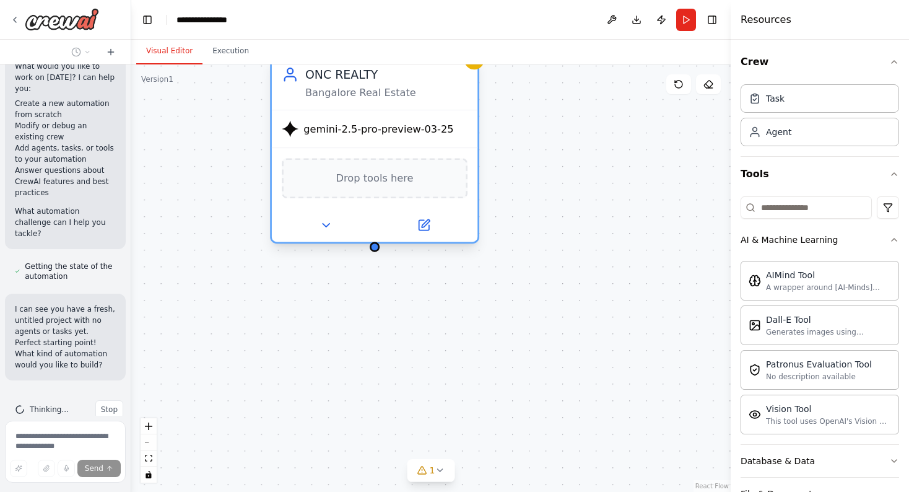
drag, startPoint x: 238, startPoint y: 142, endPoint x: 425, endPoint y: 206, distance: 197.7
click at [425, 205] on div "gemini-2.5-pro-preview-03-25 Drop tools here" at bounding box center [375, 176] width 206 height 132
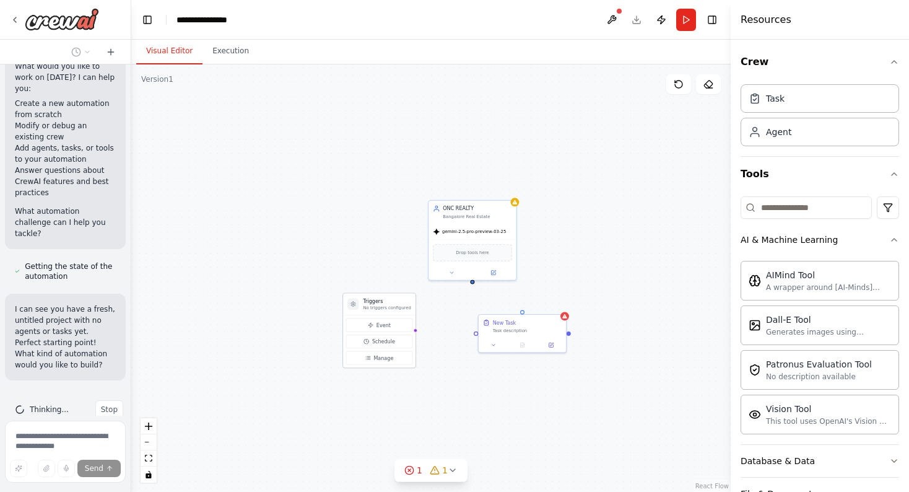
drag, startPoint x: 312, startPoint y: 396, endPoint x: 385, endPoint y: 310, distance: 113.4
click at [385, 310] on div "Triggers No triggers configured" at bounding box center [379, 304] width 72 height 22
click at [388, 358] on span "Manage" at bounding box center [383, 357] width 20 height 7
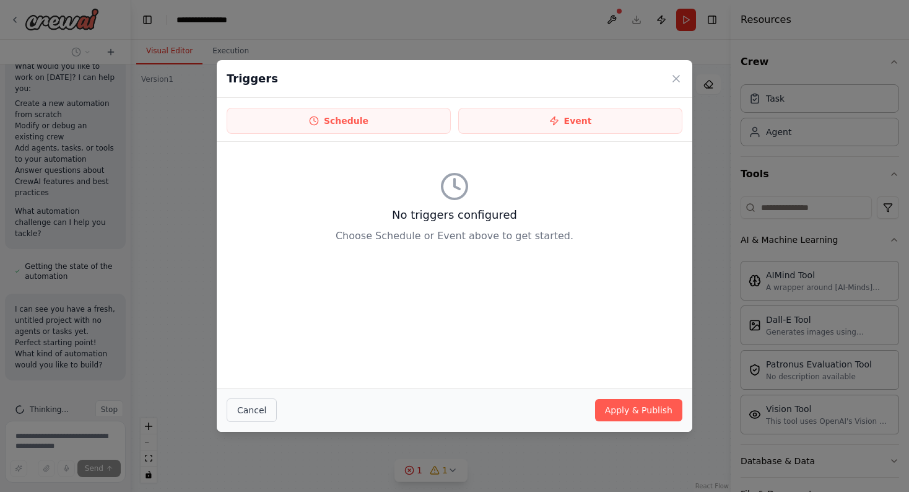
click at [260, 419] on button "Cancel" at bounding box center [252, 410] width 50 height 24
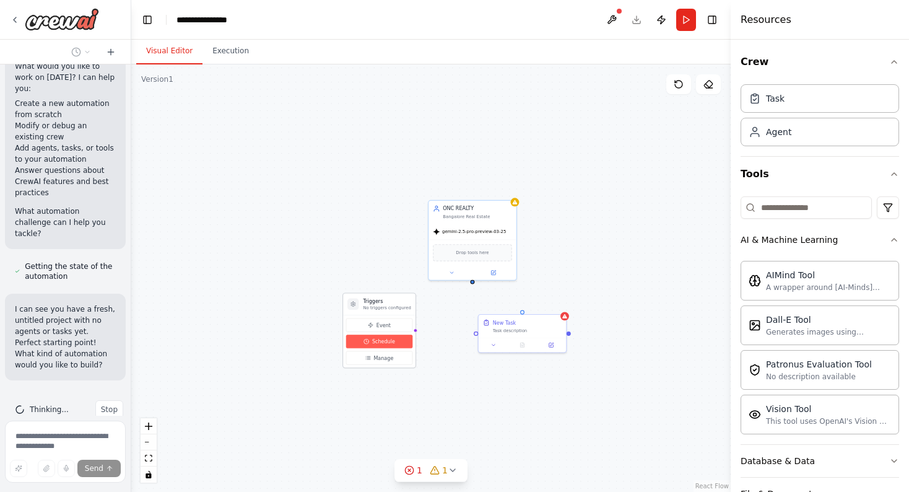
click at [377, 344] on span "Schedule" at bounding box center [383, 340] width 23 height 7
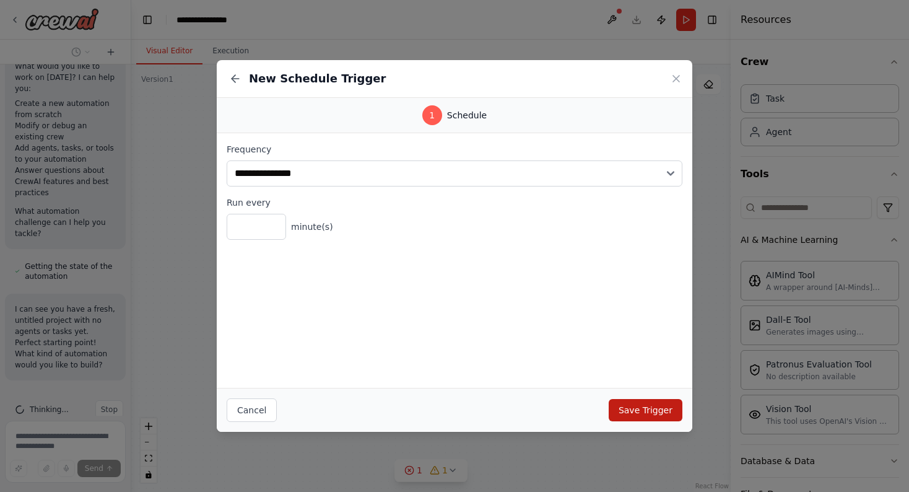
click at [643, 409] on button "Save Trigger" at bounding box center [646, 410] width 74 height 22
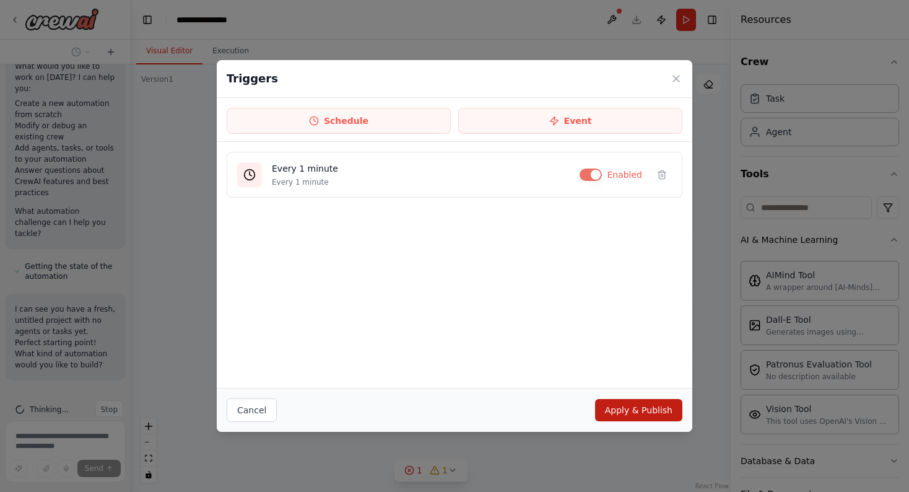
click at [643, 409] on button "Apply & Publish" at bounding box center [638, 410] width 87 height 22
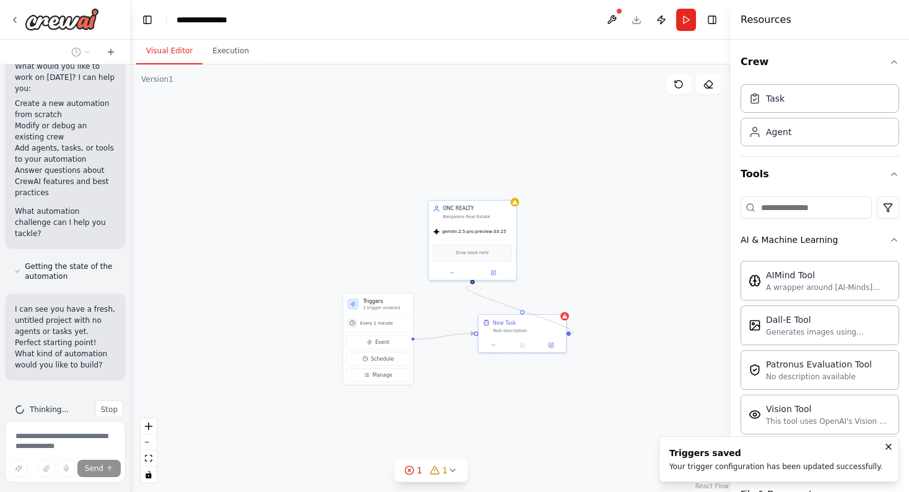
drag, startPoint x: 569, startPoint y: 334, endPoint x: 472, endPoint y: 285, distance: 108.8
click at [472, 285] on div "Triggers 1 trigger enabled Every 1 minute Event Schedule Manage ONC REALTY Bang…" at bounding box center [430, 277] width 599 height 427
drag, startPoint x: 471, startPoint y: 282, endPoint x: 475, endPoint y: 334, distance: 52.8
click at [475, 334] on div "Triggers 1 trigger enabled Every 1 minute Event Schedule Manage ONC REALTY Bang…" at bounding box center [407, 351] width 345 height 246
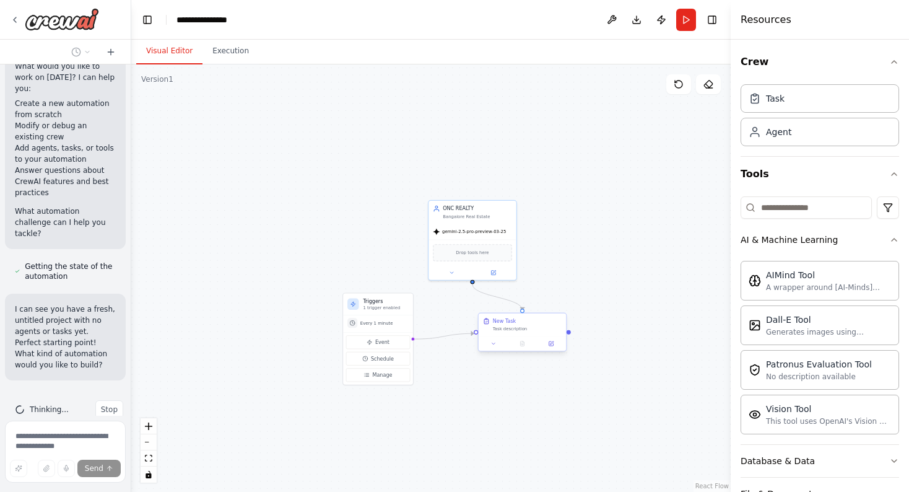
click at [522, 326] on div "New Task Task description" at bounding box center [527, 325] width 69 height 14
click at [521, 327] on div "Task description" at bounding box center [527, 329] width 69 height 6
click at [682, 23] on button "Run" at bounding box center [686, 20] width 20 height 22
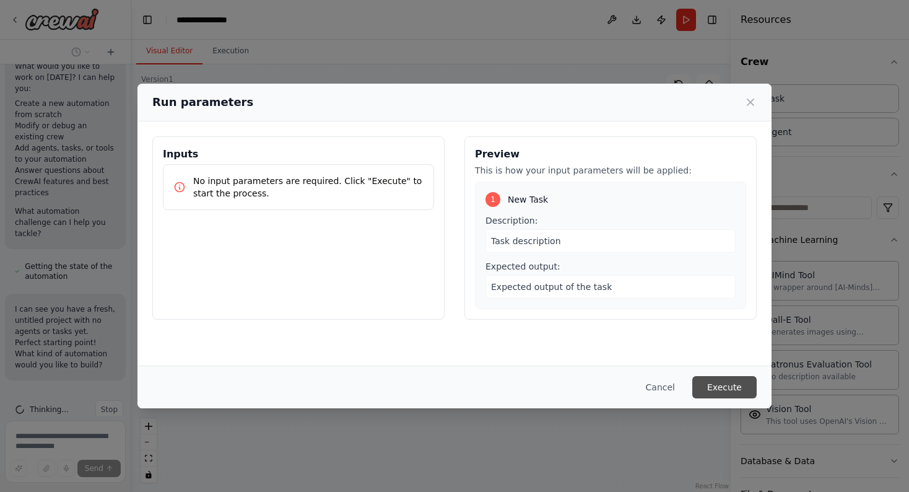
click at [719, 390] on button "Execute" at bounding box center [724, 387] width 64 height 22
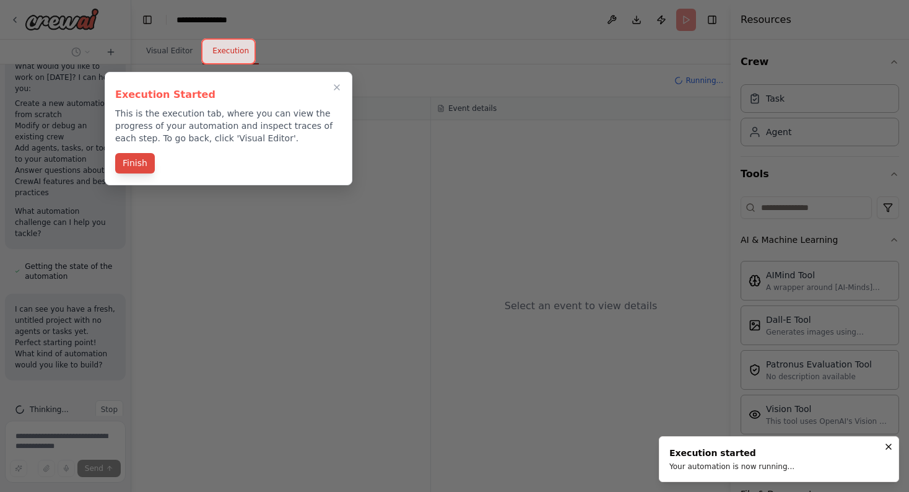
click at [138, 166] on button "Finish" at bounding box center [135, 163] width 40 height 20
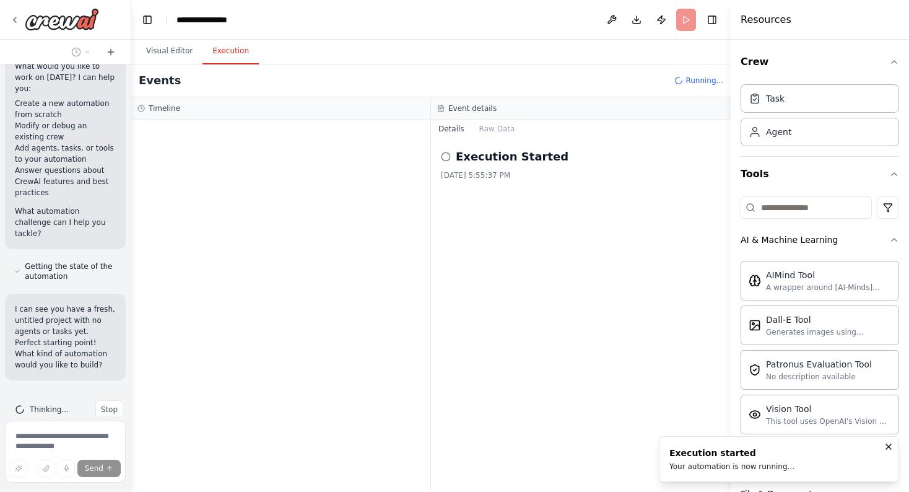
click at [890, 446] on icon "Notifications (F8)" at bounding box center [888, 446] width 10 height 10
click at [448, 158] on icon at bounding box center [446, 157] width 10 height 10
